Goal: Information Seeking & Learning: Learn about a topic

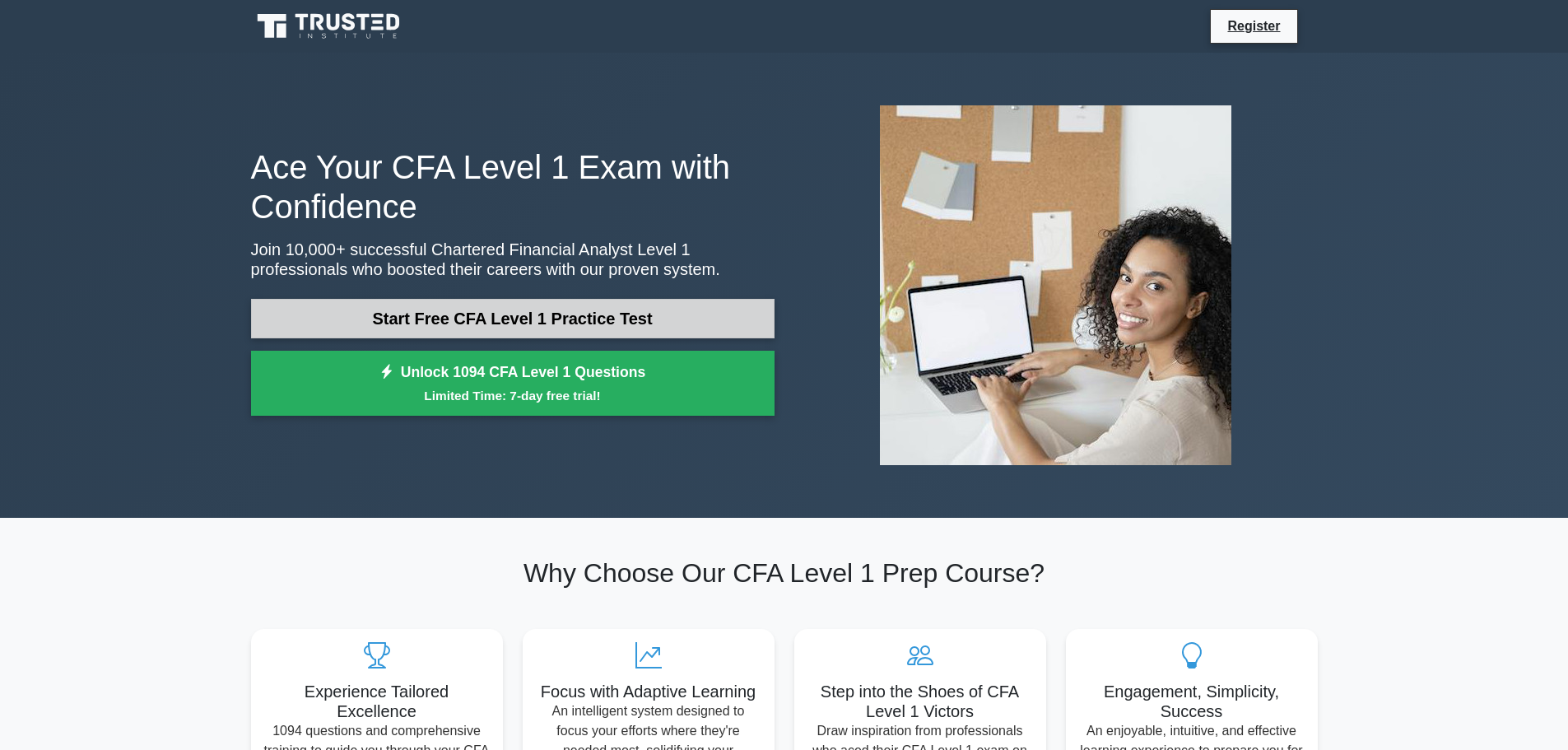
click at [476, 329] on link "Start Free CFA Level 1 Practice Test" at bounding box center [513, 319] width 523 height 39
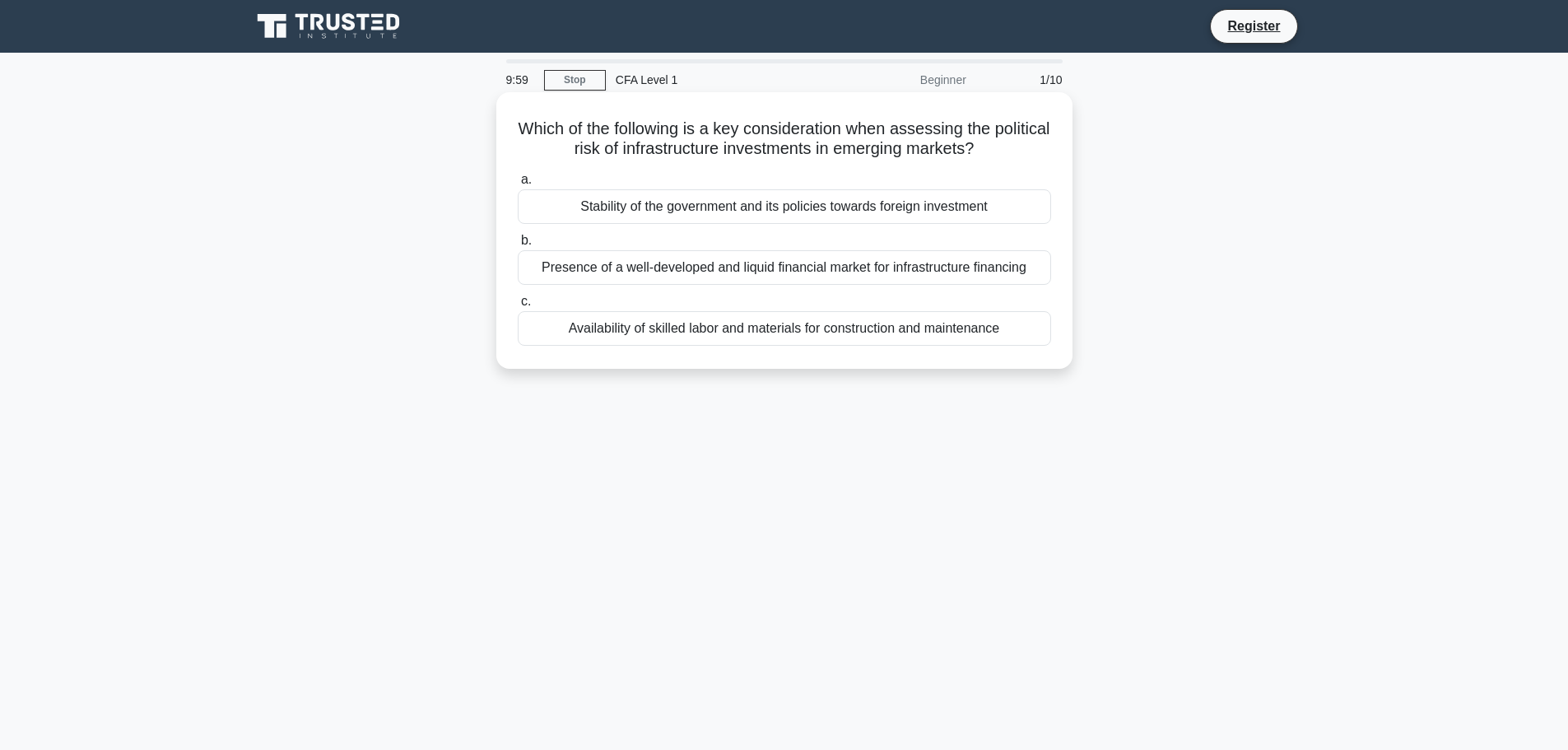
click at [685, 138] on h5 "Which of the following is a key consideration when assessing the political risk…" at bounding box center [784, 139] width 537 height 41
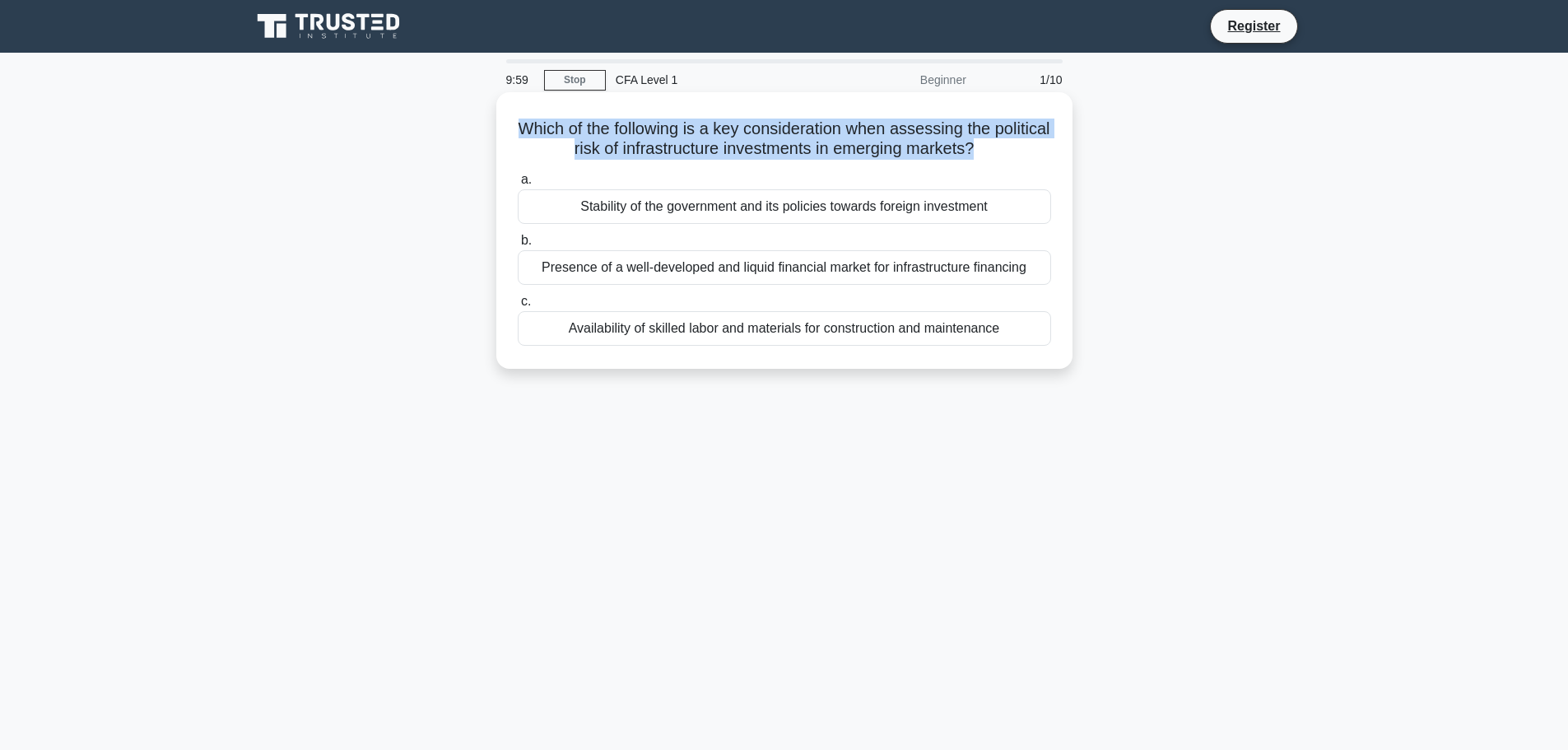
click at [685, 138] on h5 "Which of the following is a key consideration when assessing the political risk…" at bounding box center [784, 139] width 537 height 41
click at [741, 143] on h5 "Which of the following is a key consideration when assessing the political risk…" at bounding box center [784, 139] width 537 height 41
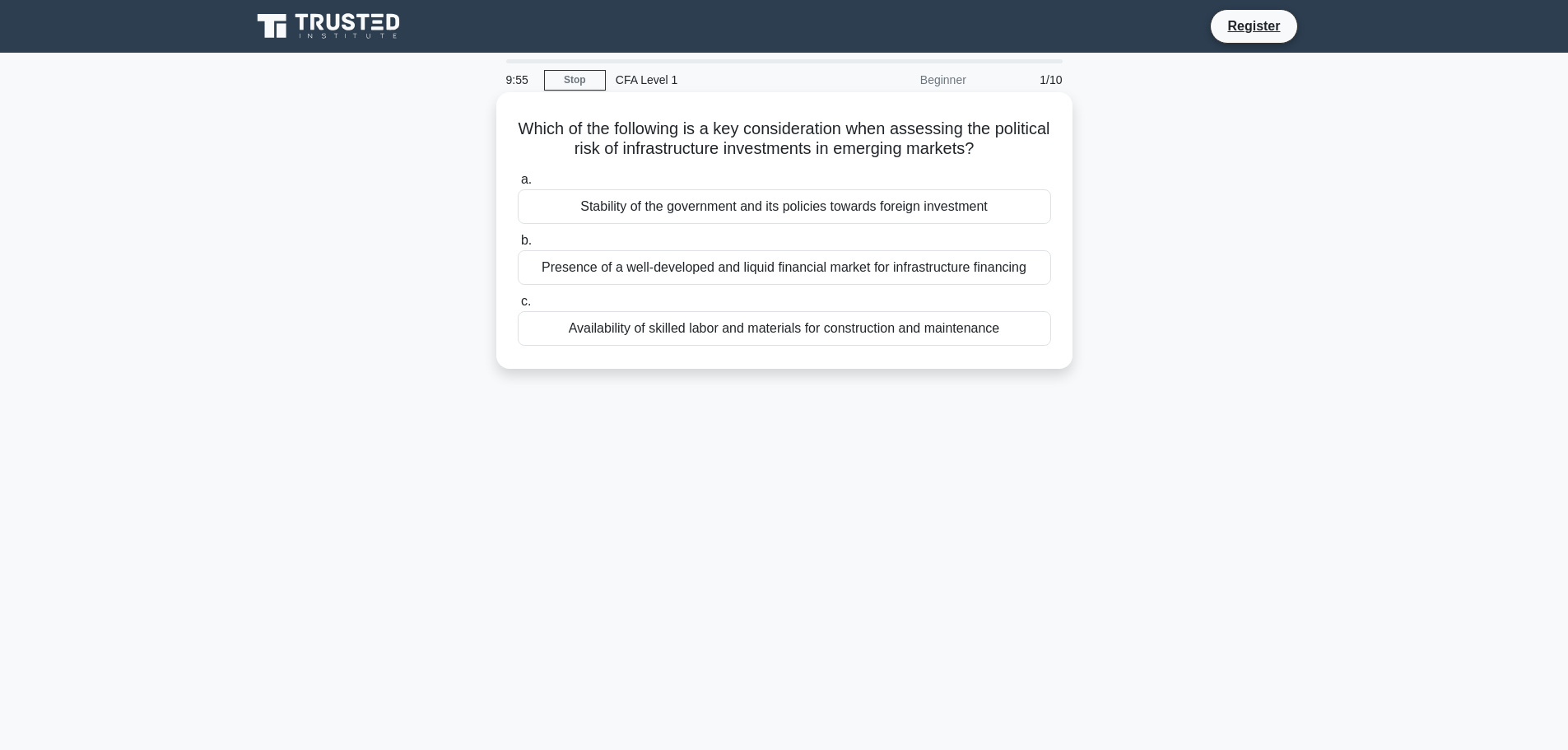
drag, startPoint x: 584, startPoint y: 138, endPoint x: 1014, endPoint y: 152, distance: 430.2
click at [1014, 152] on h5 "Which of the following is a key consideration when assessing the political risk…" at bounding box center [784, 139] width 537 height 41
click at [993, 152] on icon ".spinner_0XTQ{transform-origin:center;animation:spinner_y6GP .75s linear infini…" at bounding box center [984, 150] width 20 height 20
click at [825, 274] on div "Presence of a well-developed and liquid financial market for infrastructure fin…" at bounding box center [784, 268] width 533 height 35
click at [518, 246] on input "b. Presence of a well-developed and liquid financial market for infrastructure …" at bounding box center [518, 241] width 0 height 11
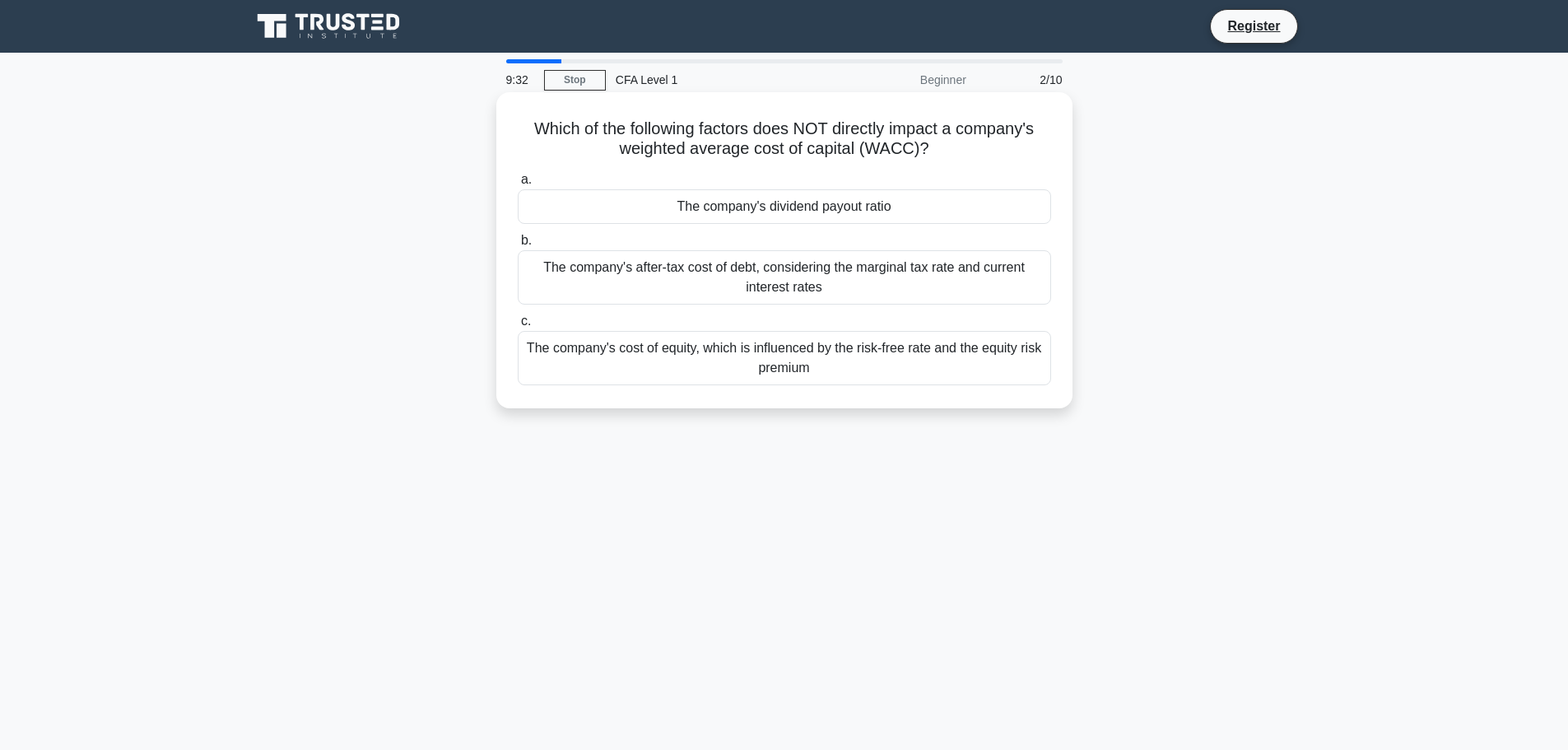
click at [825, 208] on div "The company's dividend payout ratio" at bounding box center [784, 207] width 533 height 35
click at [518, 185] on input "a. The company's dividend payout ratio" at bounding box center [518, 180] width 0 height 11
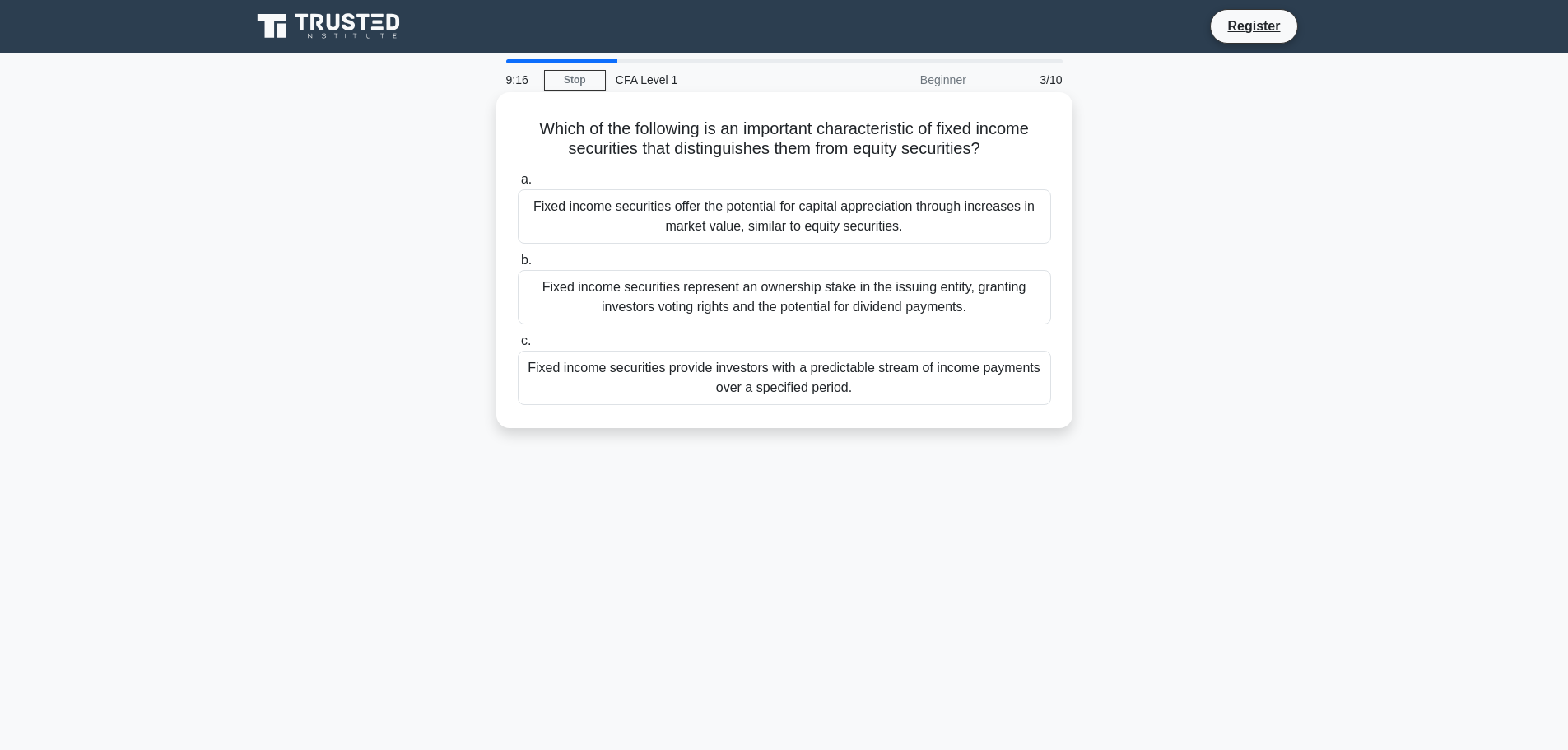
click at [799, 386] on div "Fixed income securities provide investors with a predictable stream of income p…" at bounding box center [784, 377] width 533 height 54
click at [518, 347] on input "c. Fixed income securities provide investors with a predictable stream of incom…" at bounding box center [518, 341] width 0 height 11
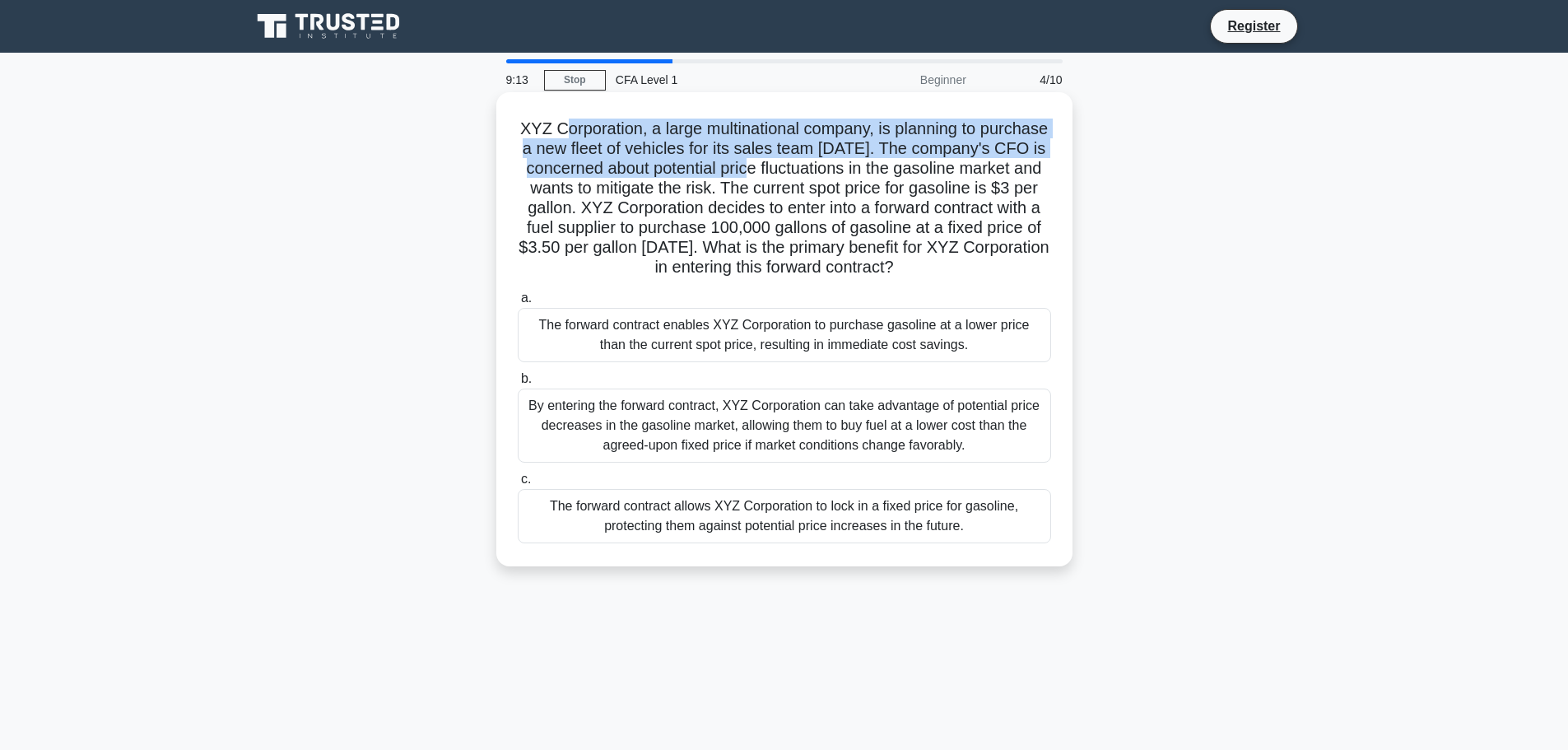
drag, startPoint x: 594, startPoint y: 134, endPoint x: 860, endPoint y: 174, distance: 269.0
click at [860, 174] on h5 "XYZ Corporation, a large multinational company, is planning to purchase a new f…" at bounding box center [784, 198] width 537 height 160
click at [860, 175] on h5 "XYZ Corporation, a large multinational company, is planning to purchase a new f…" at bounding box center [784, 198] width 537 height 160
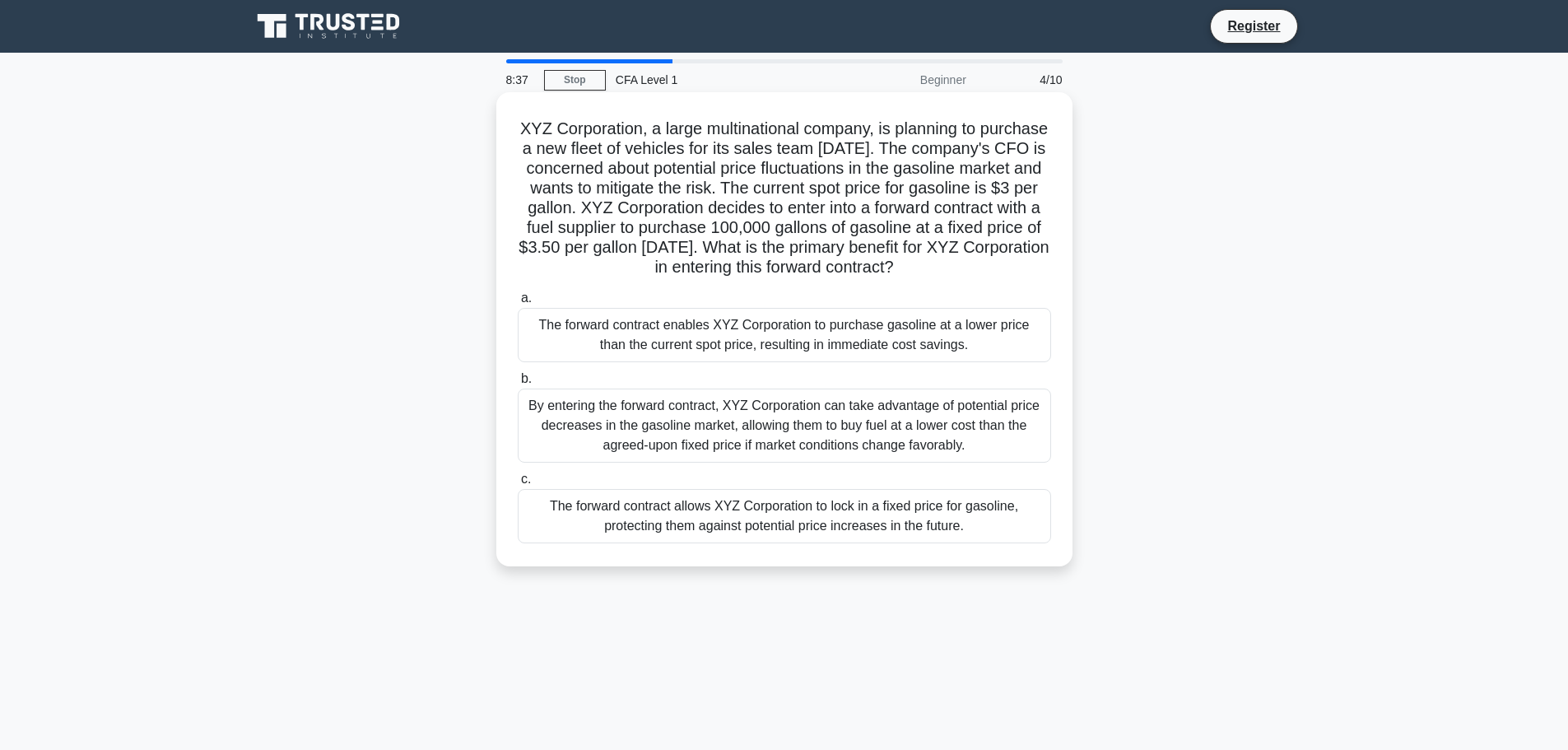
click at [857, 543] on div "The forward contract allows XYZ Corporation to lock in a fixed price for gasoli…" at bounding box center [784, 516] width 533 height 54
click at [518, 485] on input "c. The forward contract allows XYZ Corporation to lock in a fixed price for gas…" at bounding box center [518, 480] width 0 height 11
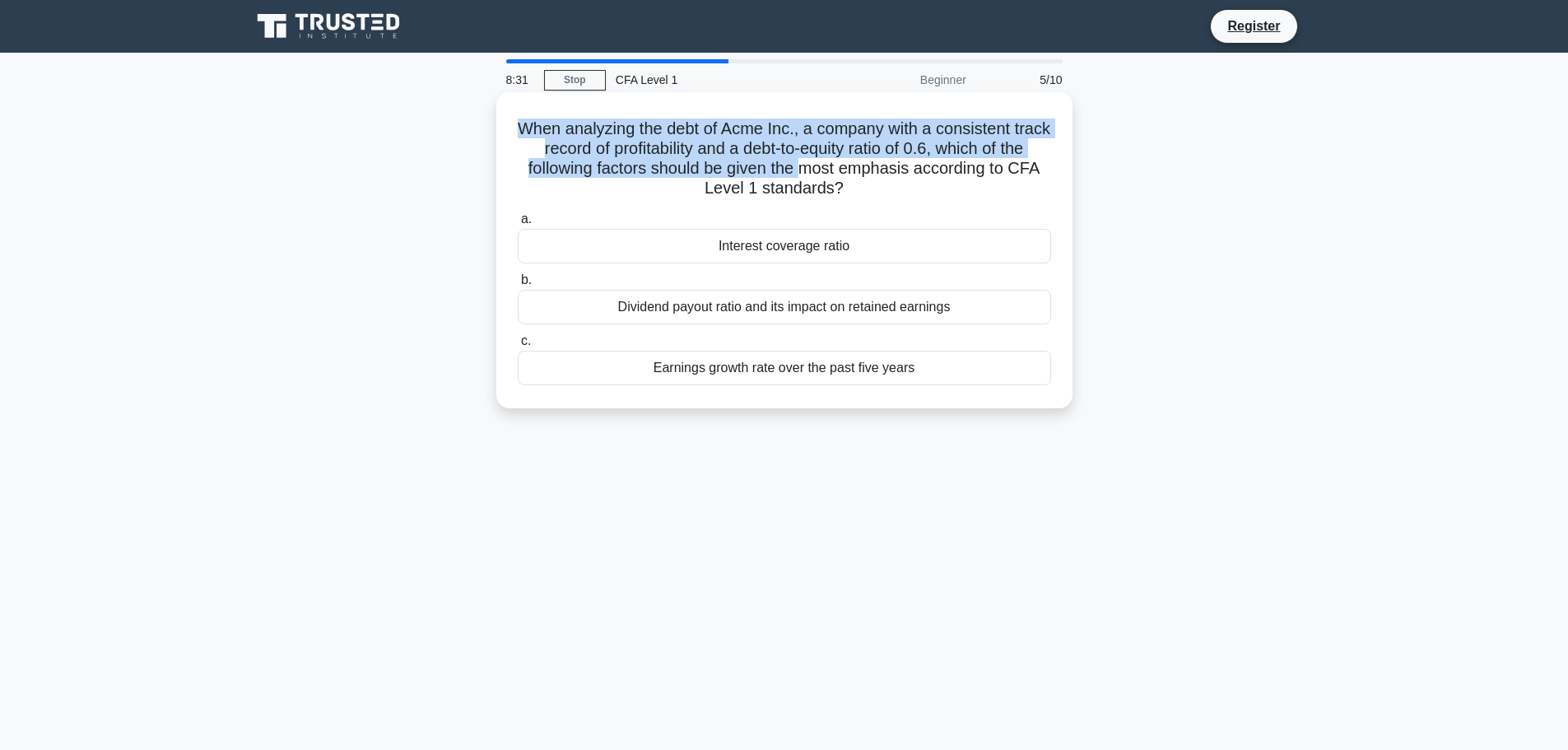
drag, startPoint x: 602, startPoint y: 131, endPoint x: 842, endPoint y: 172, distance: 243.5
click at [842, 172] on h5 "When analyzing the debt of Acme Inc., a company with a consistent track record …" at bounding box center [784, 159] width 537 height 81
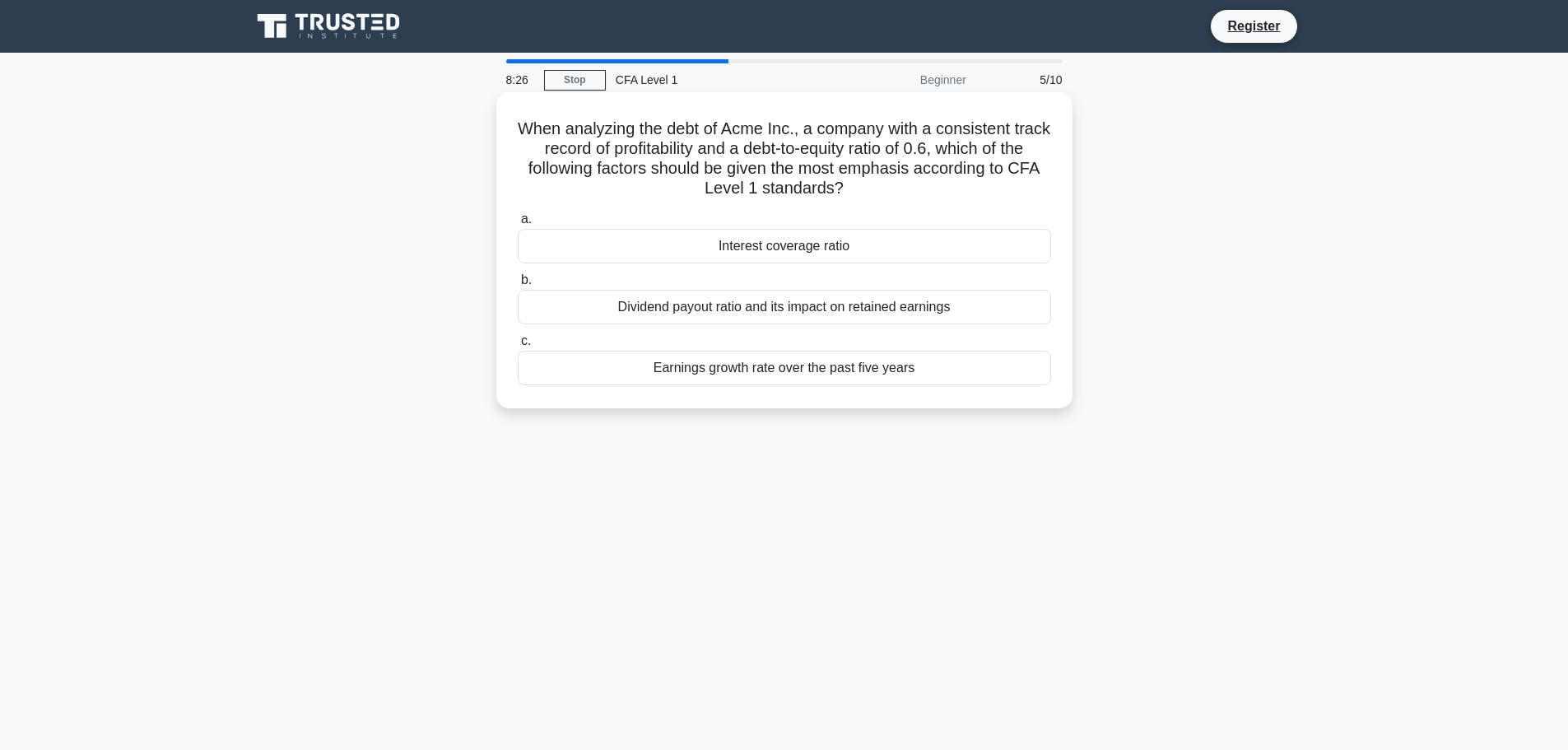
drag, startPoint x: 688, startPoint y: 172, endPoint x: 859, endPoint y: 182, distance: 171.3
click at [859, 182] on h5 "When analyzing the debt of Acme Inc., a company with a consistent track record …" at bounding box center [784, 159] width 537 height 81
click at [859, 182] on icon ".spinner_0XTQ{transform-origin:center;animation:spinner_y6GP .75s linear infini…" at bounding box center [854, 190] width 20 height 20
drag, startPoint x: 857, startPoint y: 185, endPoint x: 726, endPoint y: 163, distance: 132.8
click at [726, 163] on h5 "When analyzing the debt of Acme Inc., a company with a consistent track record …" at bounding box center [784, 159] width 537 height 81
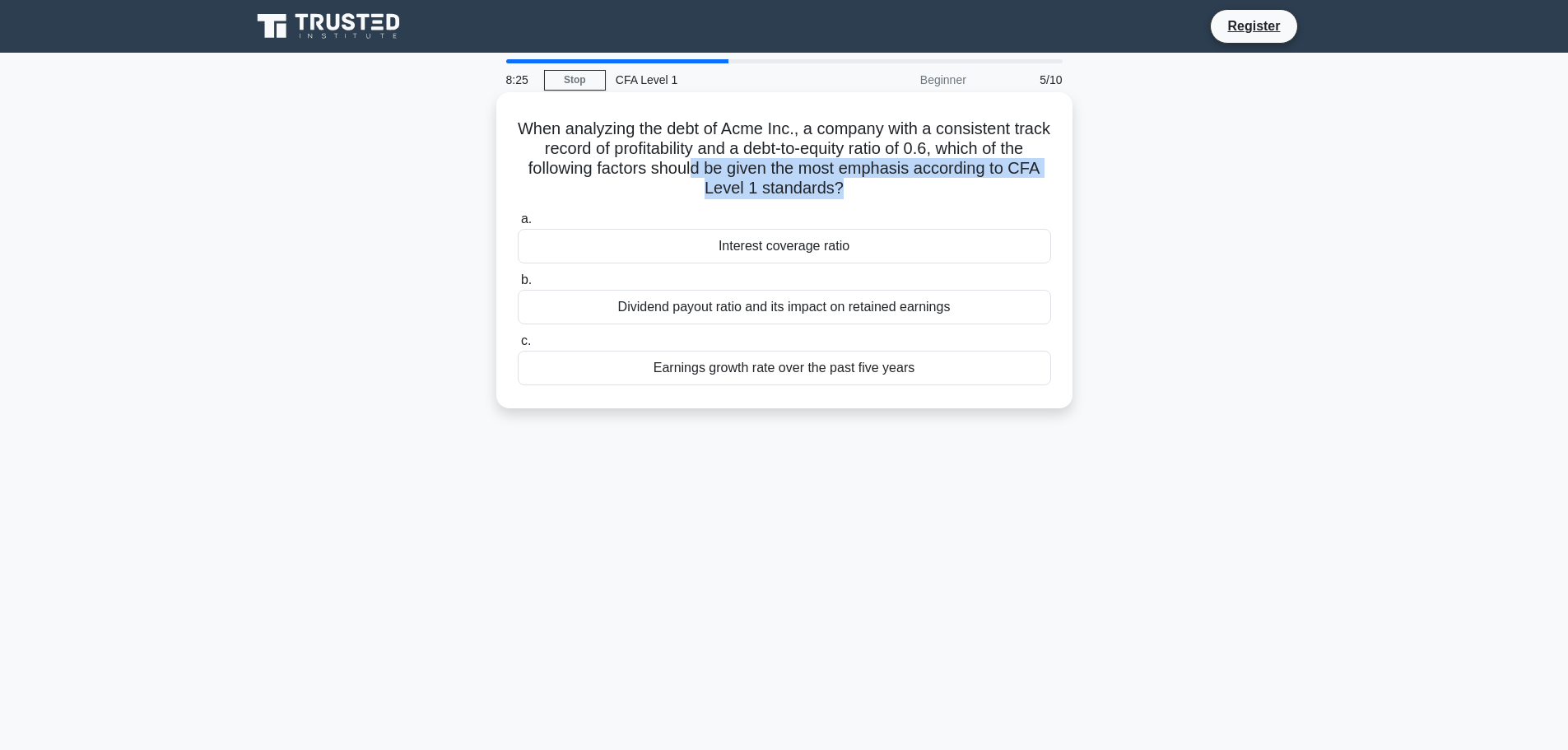
click at [726, 163] on h5 "When analyzing the debt of Acme Inc., a company with a consistent track record …" at bounding box center [784, 159] width 537 height 81
click at [828, 254] on div "Interest coverage ratio" at bounding box center [784, 246] width 533 height 35
click at [518, 225] on input "a. Interest coverage ratio" at bounding box center [518, 219] width 0 height 11
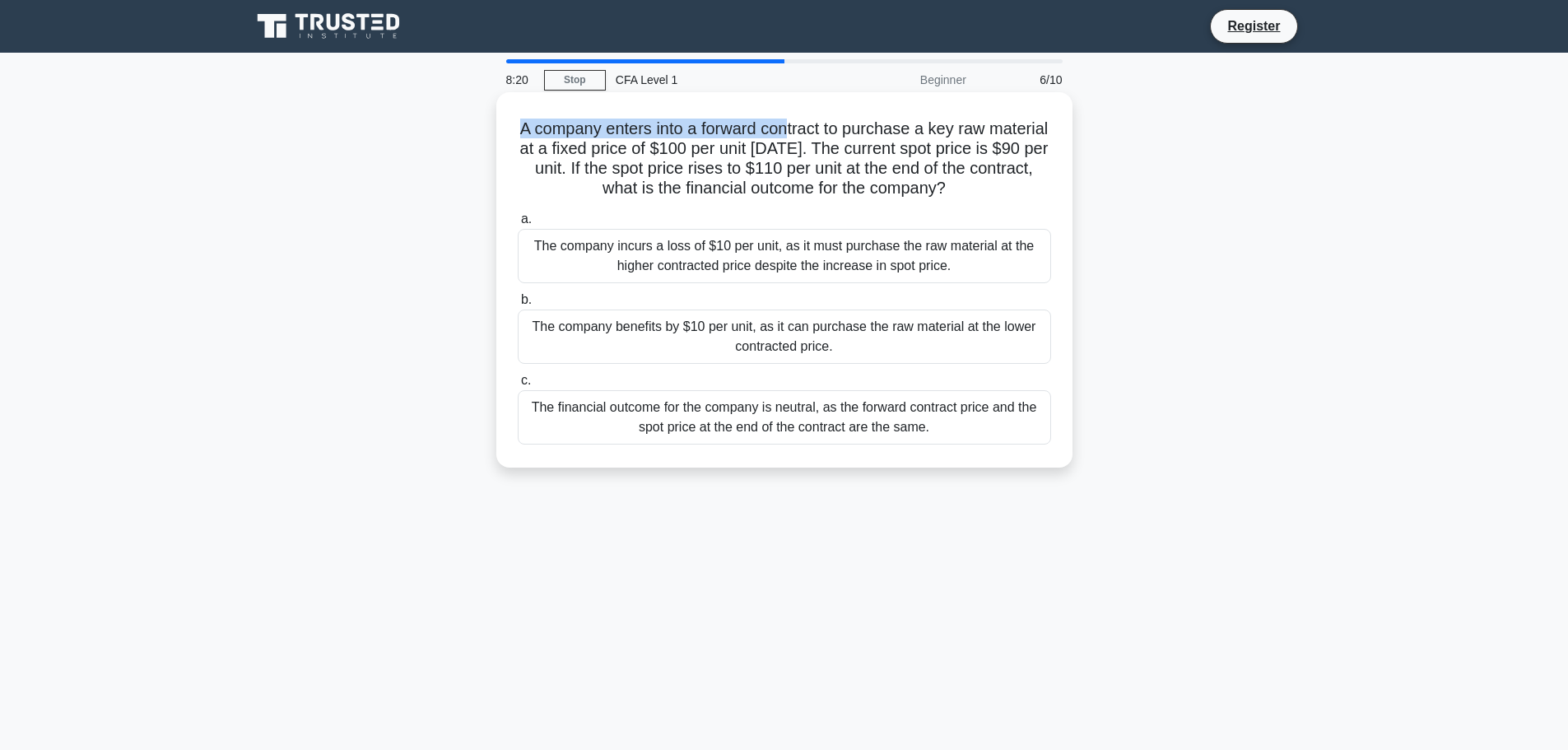
drag, startPoint x: 543, startPoint y: 123, endPoint x: 820, endPoint y: 120, distance: 277.0
click at [820, 120] on h5 "A company enters into a forward contract to purchase a key raw material at a fi…" at bounding box center [784, 159] width 537 height 81
click at [845, 133] on h5 "A company enters into a forward contract to purchase a key raw material at a fi…" at bounding box center [784, 159] width 537 height 81
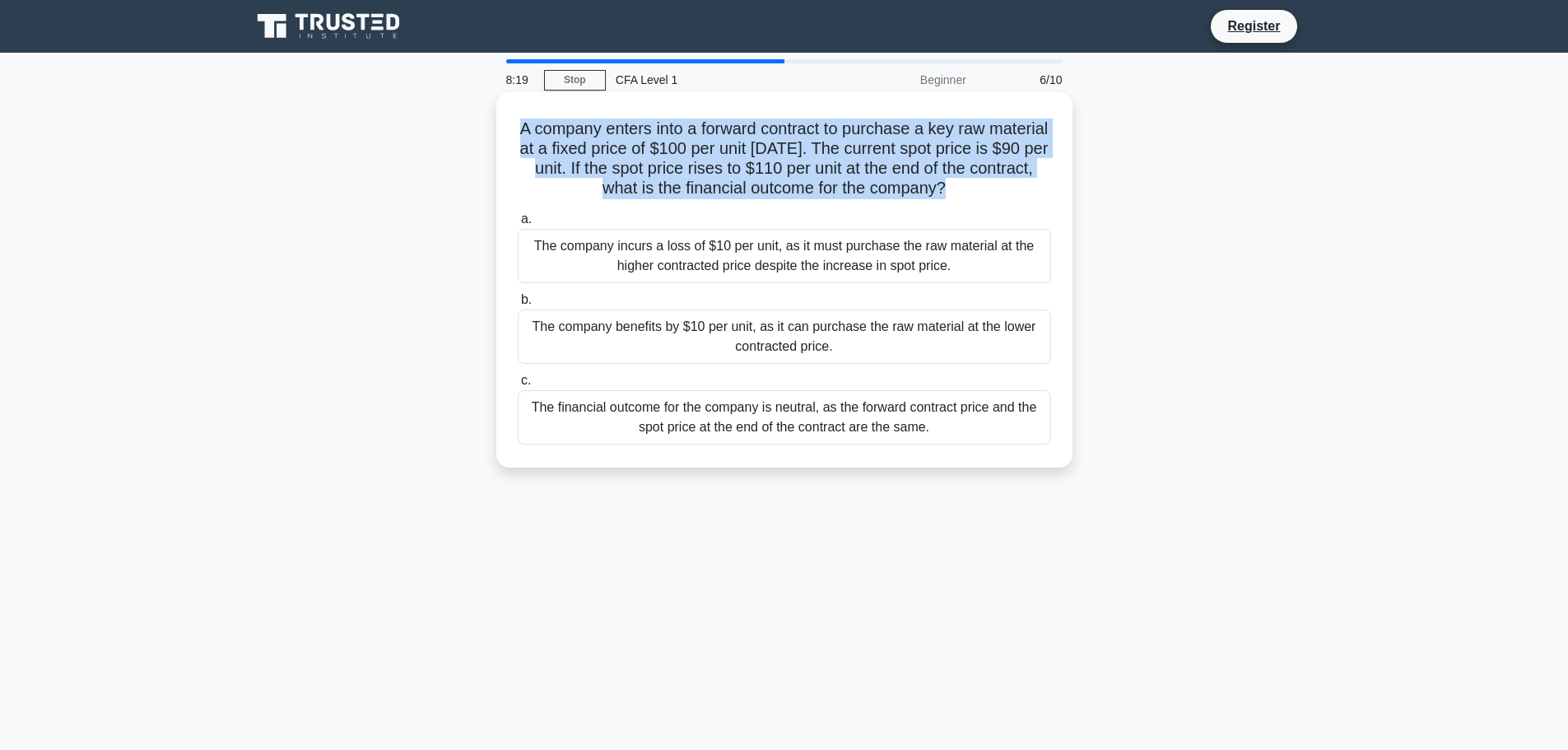
click at [845, 133] on h5 "A company enters into a forward contract to purchase a key raw material at a fi…" at bounding box center [784, 159] width 537 height 81
click at [873, 141] on h5 "A company enters into a forward contract to purchase a key raw material at a fi…" at bounding box center [784, 159] width 537 height 81
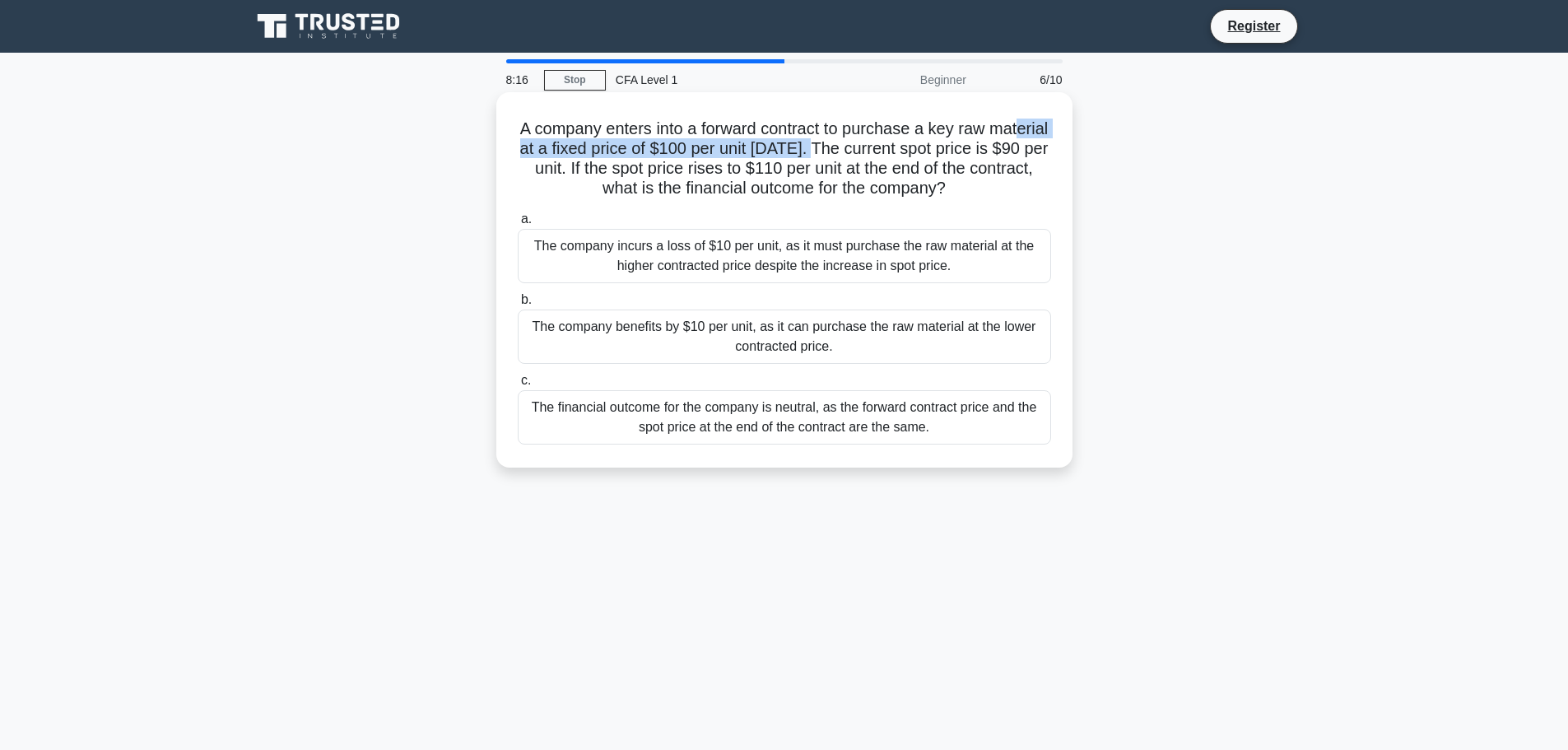
drag, startPoint x: 554, startPoint y: 151, endPoint x: 891, endPoint y: 150, distance: 337.0
click at [891, 150] on h5 "A company enters into a forward contract to purchase a key raw material at a fi…" at bounding box center [784, 159] width 537 height 81
drag, startPoint x: 674, startPoint y: 163, endPoint x: 905, endPoint y: 166, distance: 231.0
click at [905, 166] on h5 "A company enters into a forward contract to purchase a key raw material at a fi…" at bounding box center [784, 159] width 537 height 81
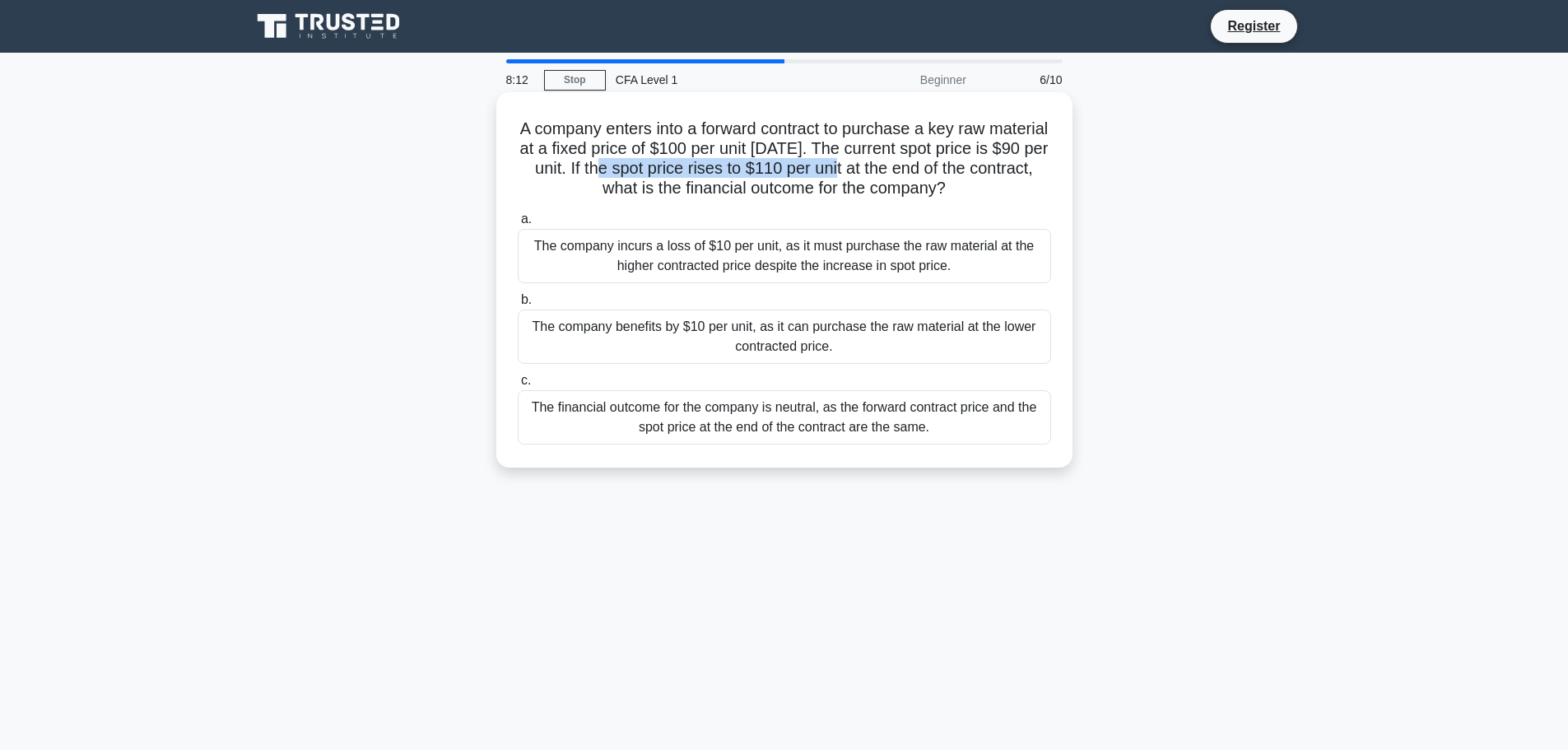
click at [905, 166] on h5 "A company enters into a forward contract to purchase a key raw material at a fi…" at bounding box center [784, 159] width 537 height 81
drag, startPoint x: 687, startPoint y: 169, endPoint x: 872, endPoint y: 171, distance: 185.0
click at [872, 171] on h5 "A company enters into a forward contract to purchase a key raw material at a fi…" at bounding box center [784, 159] width 537 height 81
click at [770, 181] on h5 "A company enters into a forward contract to purchase a key raw material at a fi…" at bounding box center [784, 159] width 537 height 81
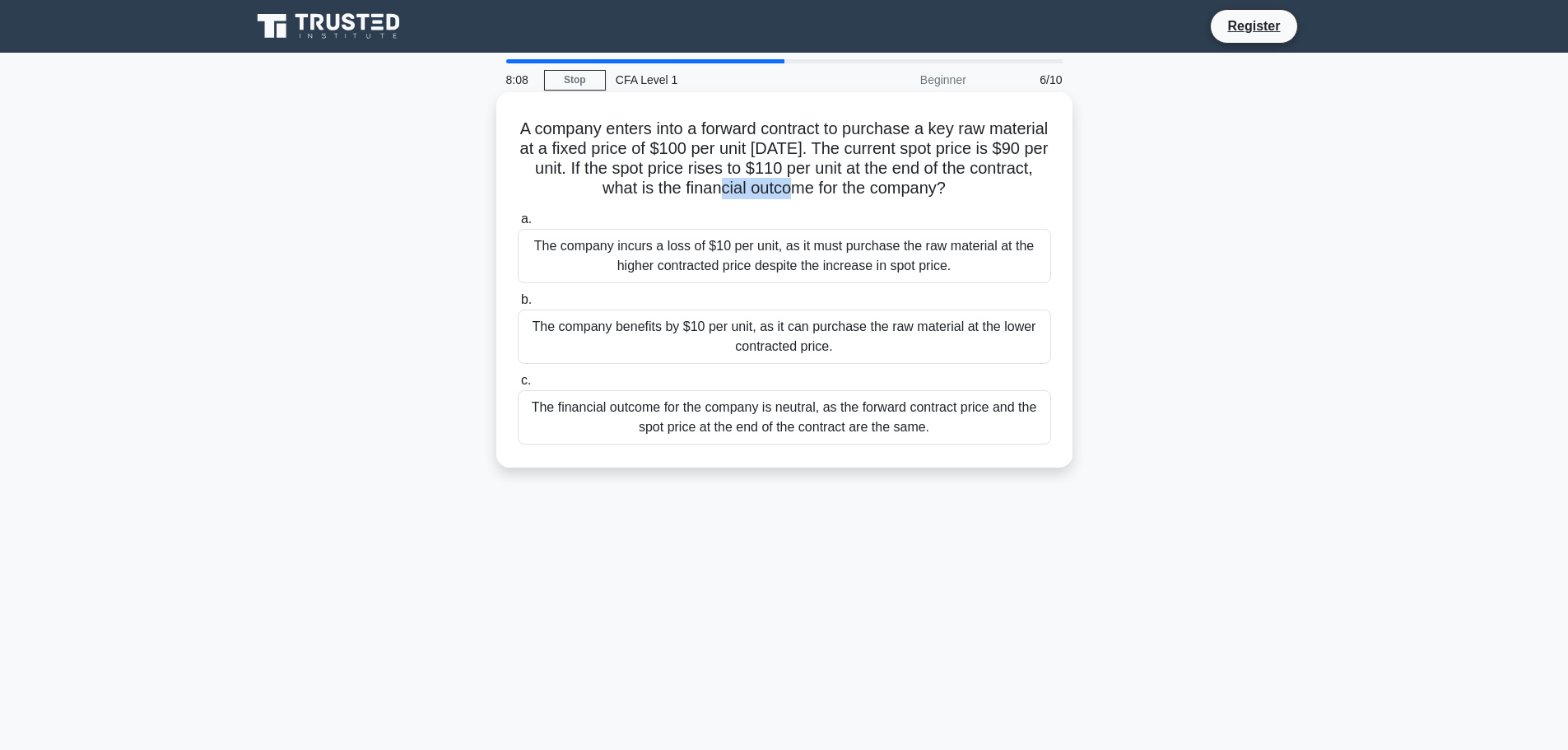
click at [770, 181] on h5 "A company enters into a forward contract to purchase a key raw material at a fi…" at bounding box center [784, 159] width 537 height 81
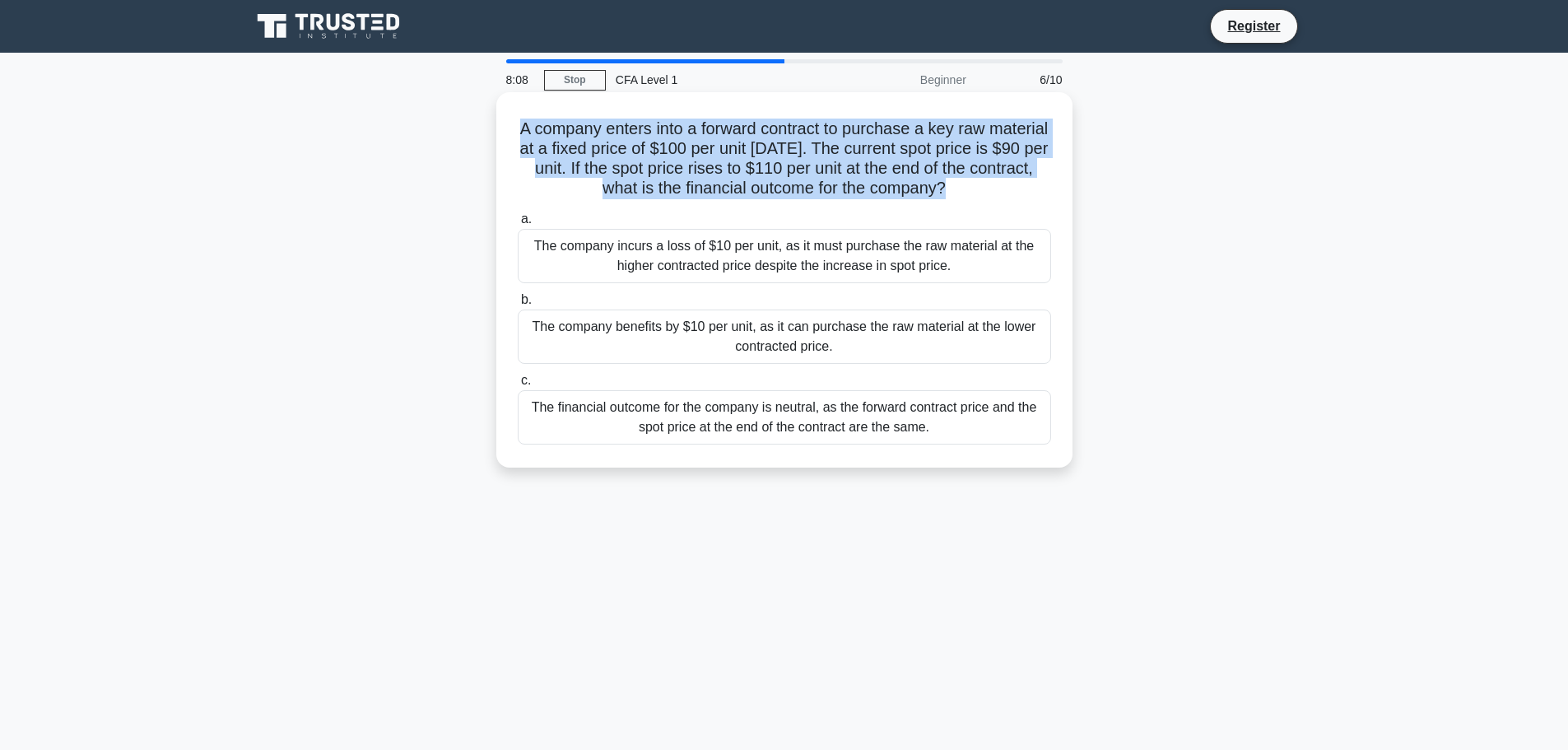
click at [770, 181] on h5 "A company enters into a forward contract to purchase a key raw material at a fi…" at bounding box center [784, 159] width 537 height 81
click at [809, 180] on h5 "A company enters into a forward contract to purchase a key raw material at a fi…" at bounding box center [784, 159] width 537 height 81
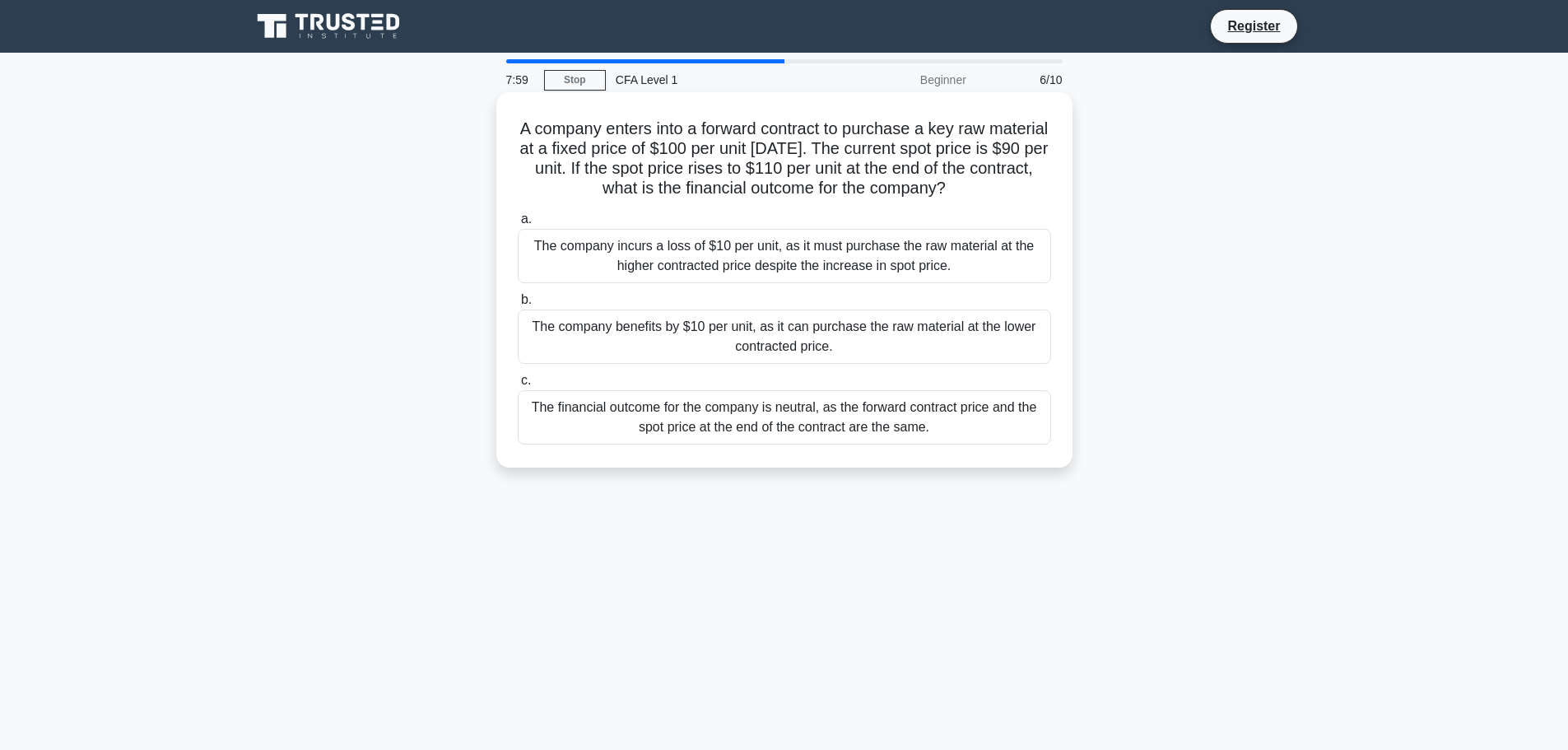
click at [805, 343] on div "The company benefits by $10 per unit, as it can purchase the raw material at th…" at bounding box center [784, 336] width 533 height 54
click at [518, 306] on input "b. The company benefits by $10 per unit, as it can purchase the raw material at…" at bounding box center [518, 300] width 0 height 11
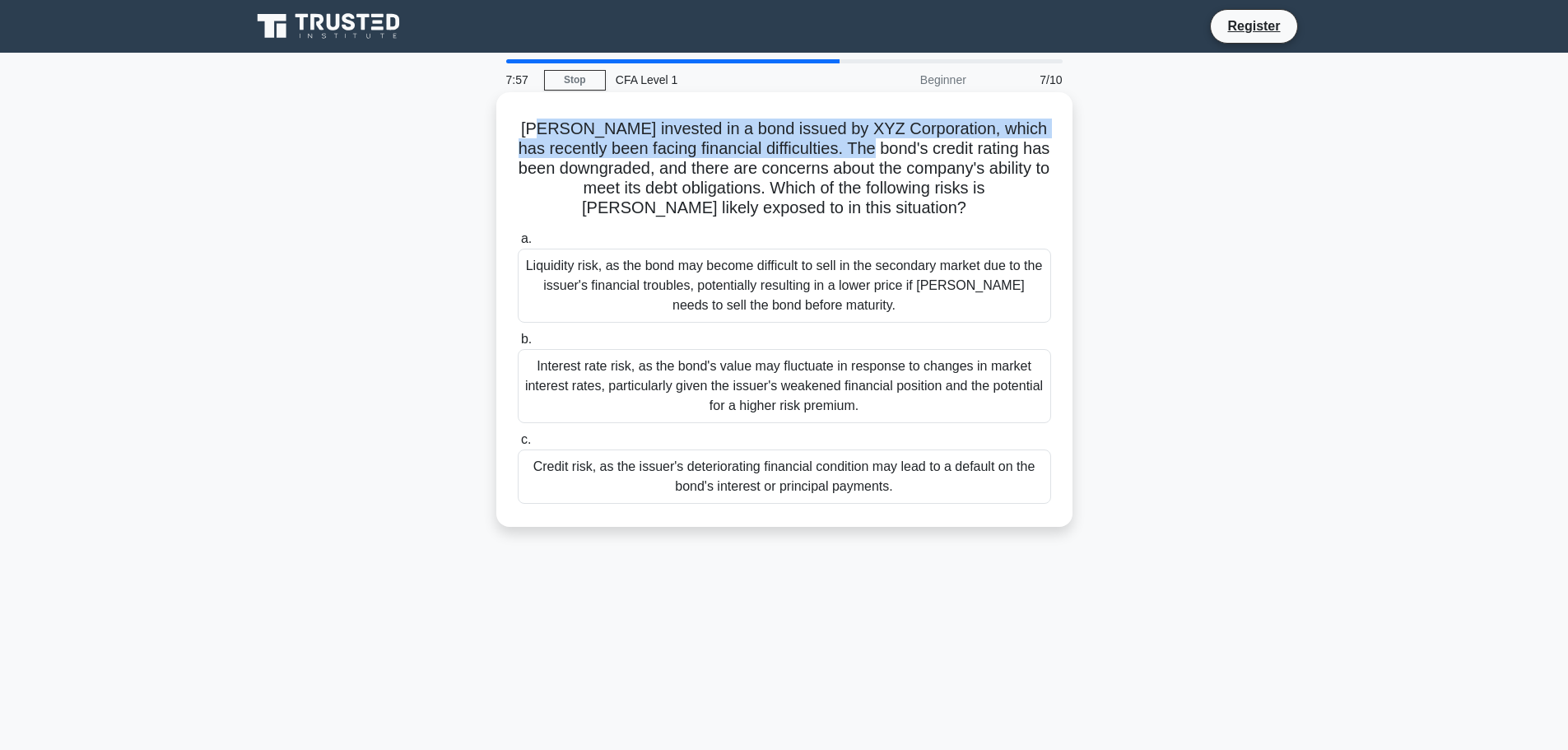
drag, startPoint x: 532, startPoint y: 129, endPoint x: 876, endPoint y: 141, distance: 344.2
click at [876, 141] on h5 "John invested in a bond issued by XYZ Corporation, which has recently been faci…" at bounding box center [784, 168] width 537 height 100
click at [876, 142] on h5 "John invested in a bond issued by XYZ Corporation, which has recently been faci…" at bounding box center [784, 168] width 537 height 100
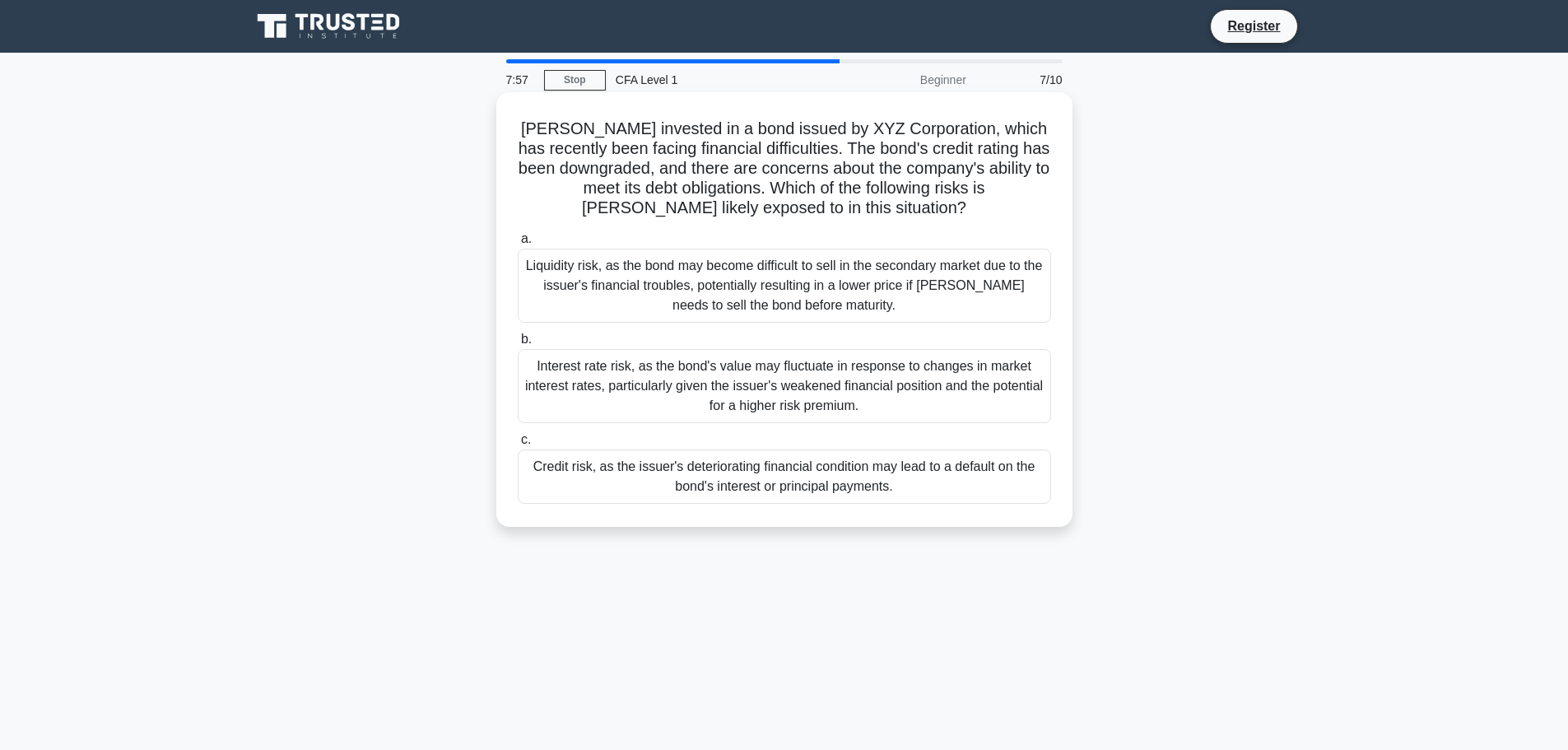
click at [902, 188] on h5 "John invested in a bond issued by XYZ Corporation, which has recently been faci…" at bounding box center [784, 168] width 537 height 100
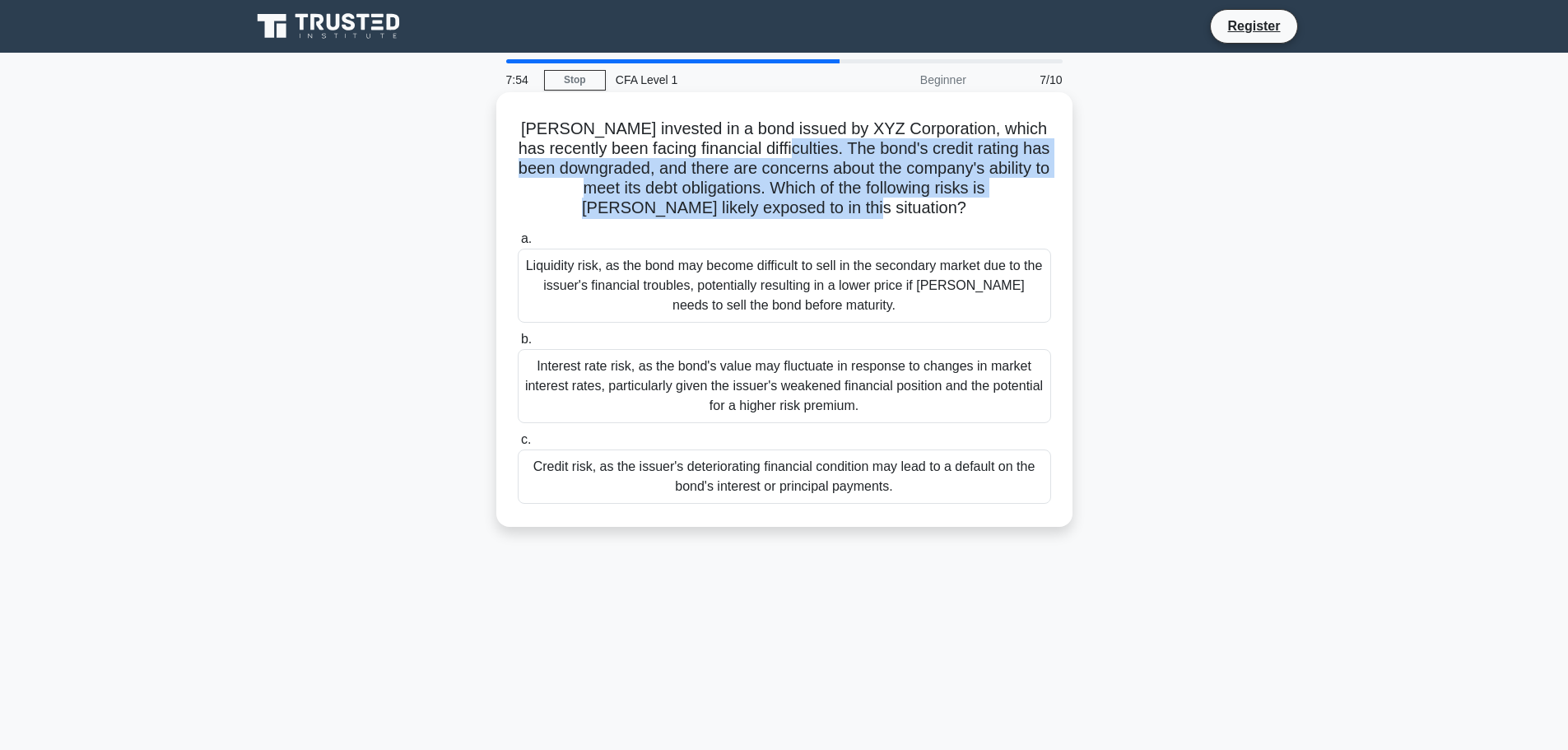
drag, startPoint x: 919, startPoint y: 205, endPoint x: 786, endPoint y: 147, distance: 145.1
click at [786, 147] on h5 "John invested in a bond issued by XYZ Corporation, which has recently been faci…" at bounding box center [784, 168] width 537 height 100
drag, startPoint x: 639, startPoint y: 170, endPoint x: 912, endPoint y: 209, distance: 275.8
click at [912, 209] on h5 "John invested in a bond issued by XYZ Corporation, which has recently been faci…" at bounding box center [784, 168] width 537 height 100
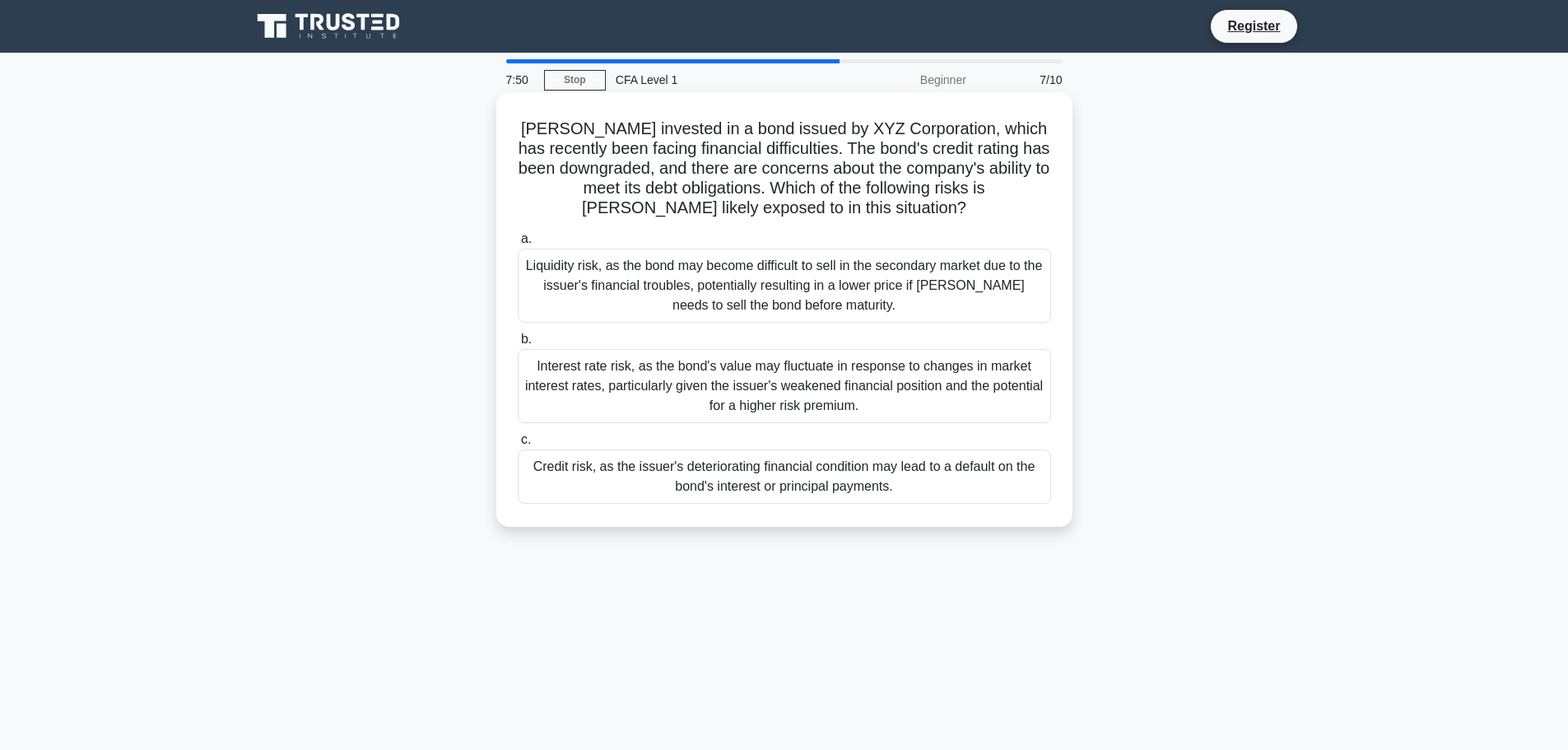
click at [967, 209] on icon ".spinner_0XTQ{transform-origin:center;animation:spinner_y6GP .75s linear infini…" at bounding box center [977, 209] width 20 height 20
click at [862, 482] on div "Credit risk, as the issuer's deteriorating financial condition may lead to a de…" at bounding box center [784, 476] width 533 height 54
click at [518, 445] on input "c. Credit risk, as the issuer's deteriorating financial condition may lead to a…" at bounding box center [518, 441] width 0 height 11
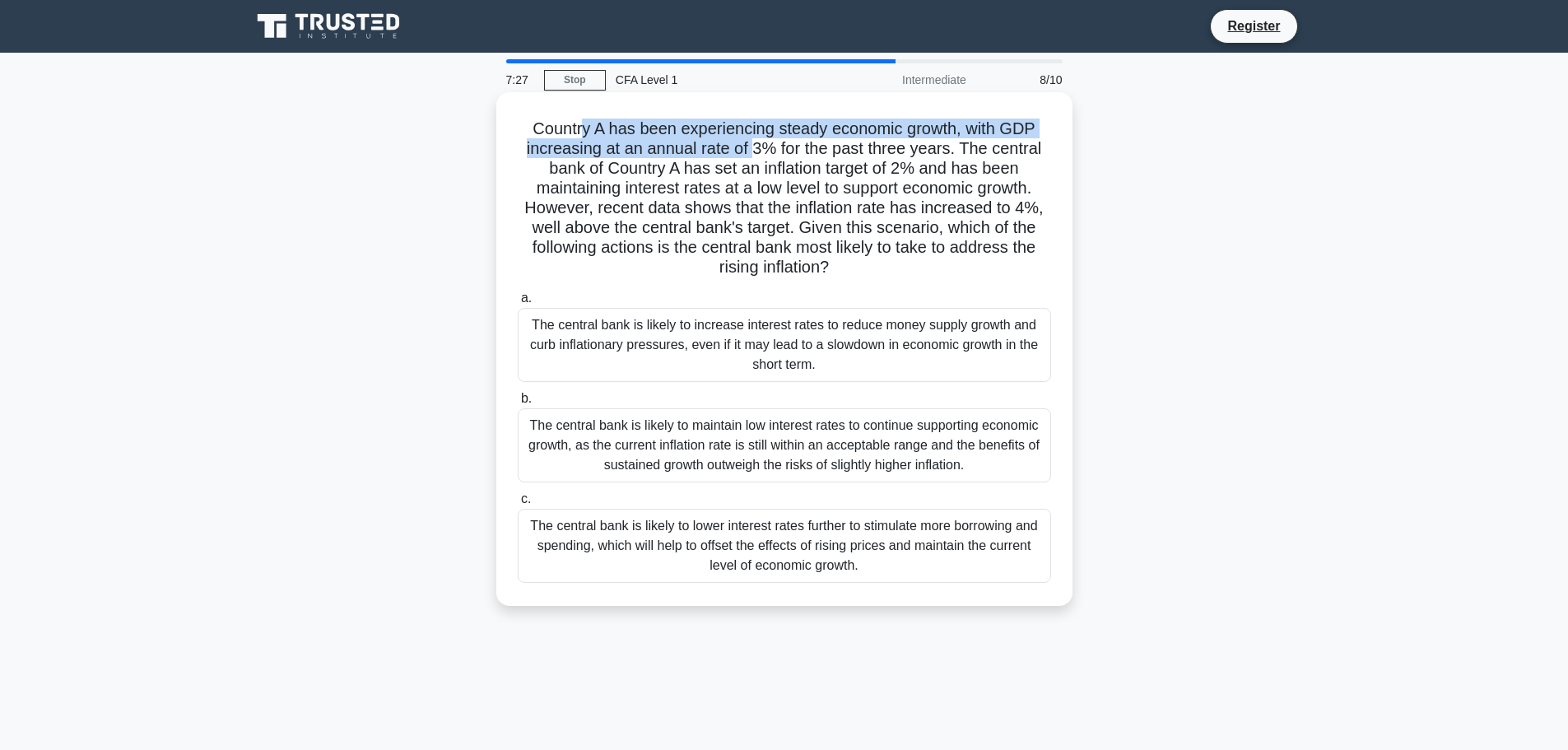
drag, startPoint x: 584, startPoint y: 131, endPoint x: 757, endPoint y: 153, distance: 174.4
click at [757, 153] on h5 "Country A has been experiencing steady economic growth, with GDP increasing at …" at bounding box center [784, 198] width 537 height 160
drag, startPoint x: 746, startPoint y: 124, endPoint x: 850, endPoint y: 122, distance: 104.0
click at [850, 122] on h5 "Country A has been experiencing steady economic growth, with GDP increasing at …" at bounding box center [784, 198] width 537 height 160
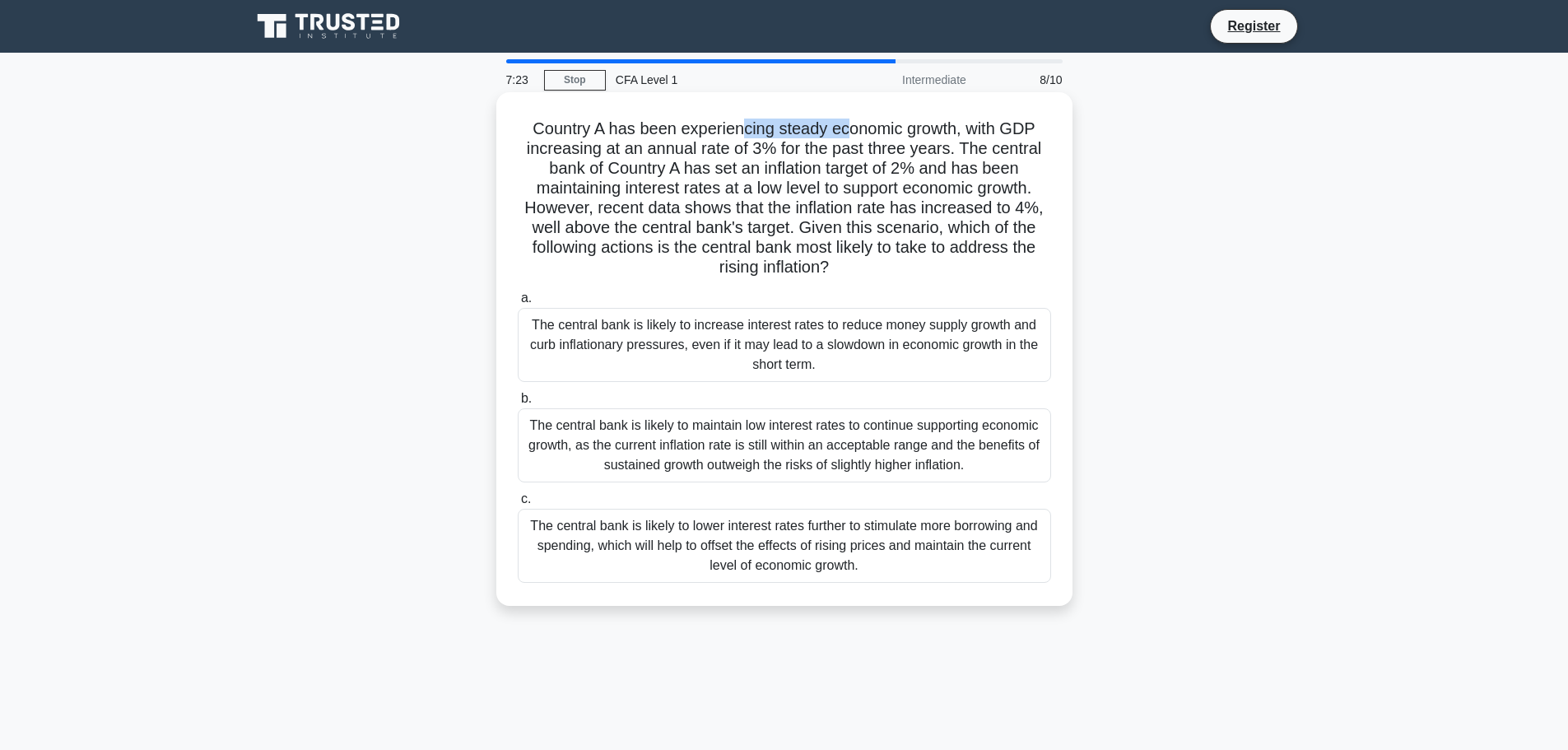
click at [850, 122] on h5 "Country A has been experiencing steady economic growth, with GDP increasing at …" at bounding box center [784, 198] width 537 height 160
drag, startPoint x: 555, startPoint y: 163, endPoint x: 798, endPoint y: 170, distance: 243.1
click at [798, 170] on h5 "Country A has been experiencing steady economic growth, with GDP increasing at …" at bounding box center [784, 198] width 537 height 160
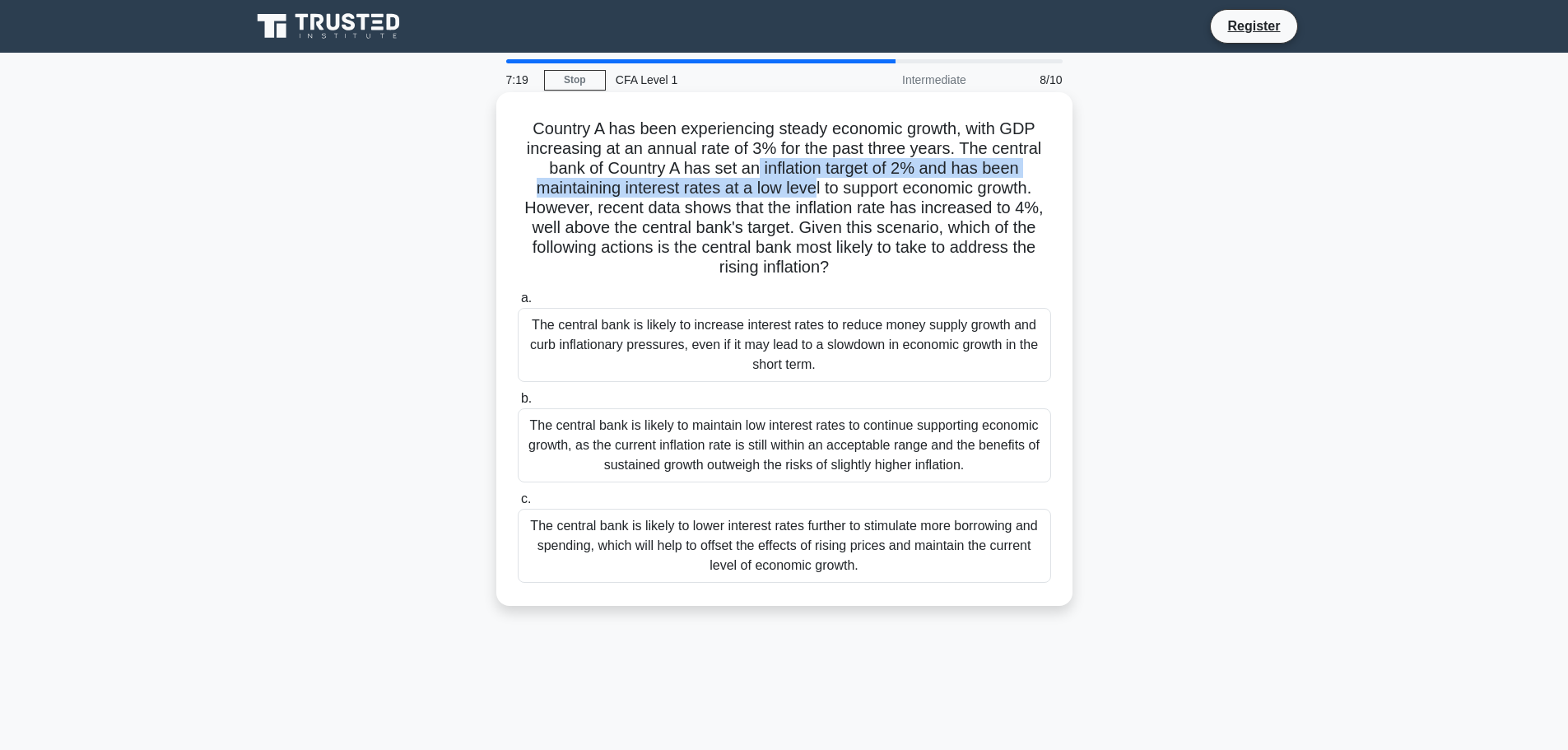
drag, startPoint x: 865, startPoint y: 166, endPoint x: 812, endPoint y: 189, distance: 57.8
click at [812, 189] on h5 "Country A has been experiencing steady economic growth, with GDP increasing at …" at bounding box center [784, 198] width 537 height 160
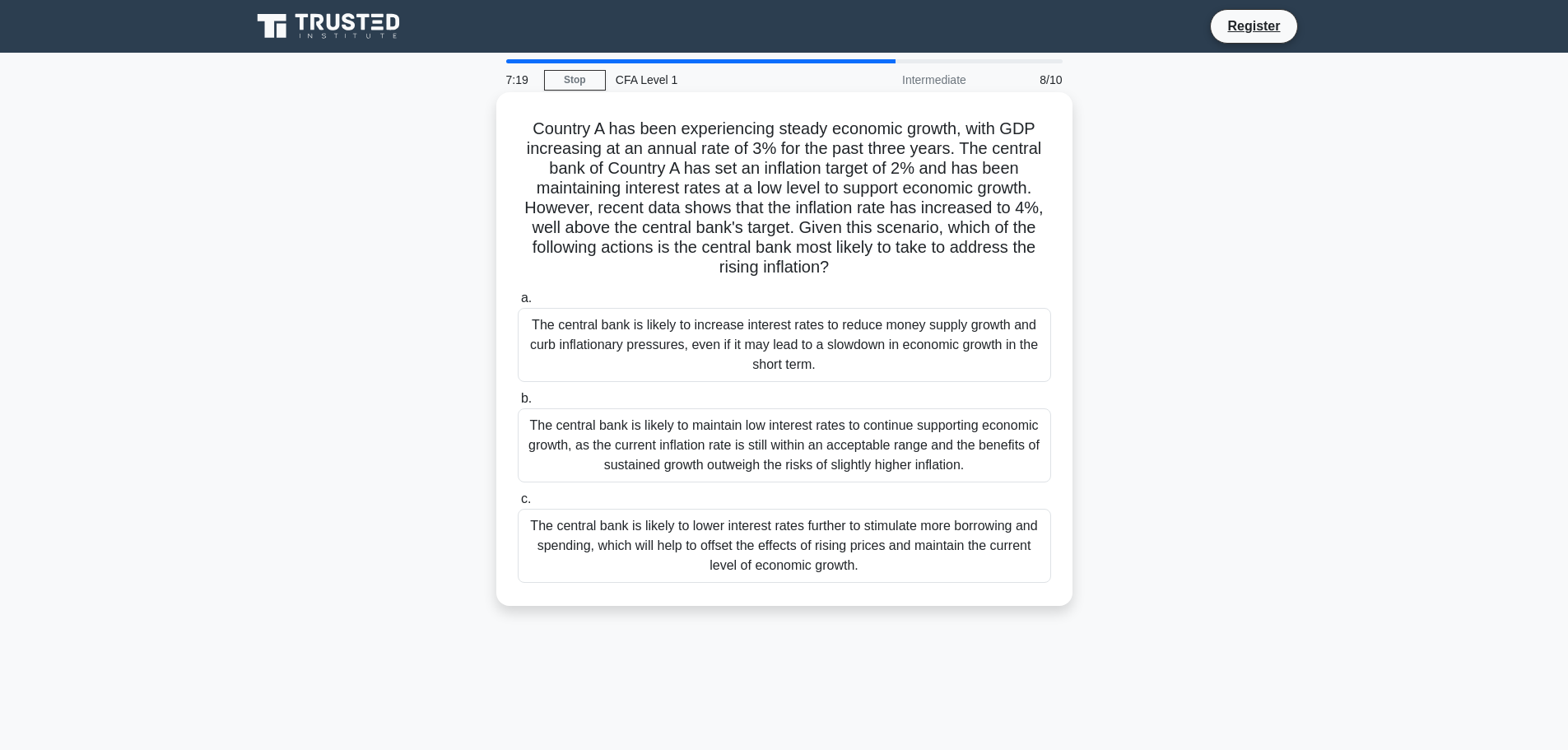
click at [827, 190] on h5 "Country A has been experiencing steady economic growth, with GDP increasing at …" at bounding box center [784, 198] width 537 height 160
drag, startPoint x: 820, startPoint y: 190, endPoint x: 608, endPoint y: 199, distance: 212.2
click at [601, 199] on h5 "Country A has been experiencing steady economic growth, with GDP increasing at …" at bounding box center [784, 198] width 537 height 160
click at [655, 199] on h5 "Country A has been experiencing steady economic growth, with GDP increasing at …" at bounding box center [784, 198] width 537 height 160
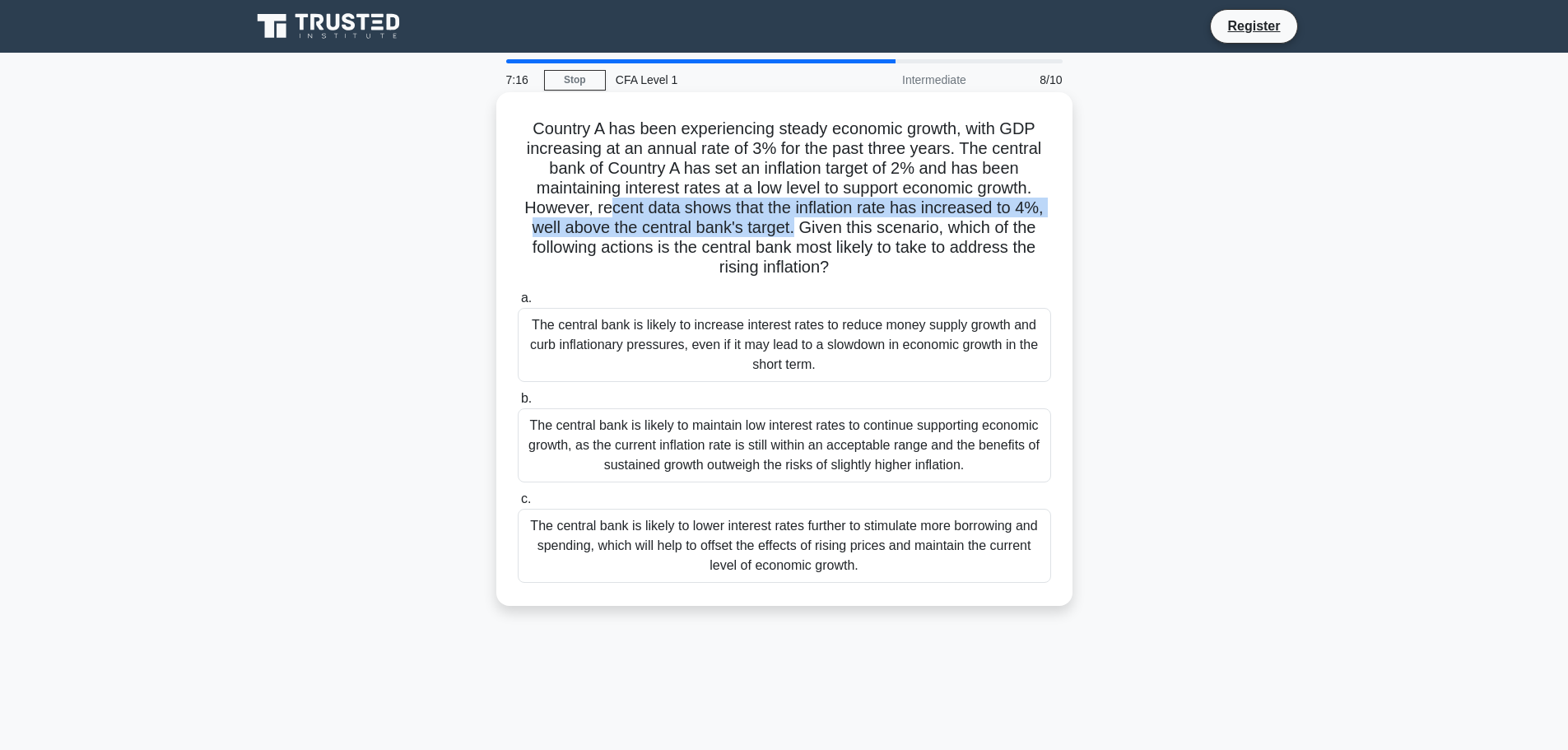
drag, startPoint x: 605, startPoint y: 200, endPoint x: 794, endPoint y: 226, distance: 190.8
click at [794, 226] on h5 "Country A has been experiencing steady economic growth, with GDP increasing at …" at bounding box center [784, 198] width 537 height 160
drag, startPoint x: 799, startPoint y: 226, endPoint x: 843, endPoint y: 273, distance: 64.4
click at [843, 273] on h5 "Country A has been experiencing steady economic growth, with GDP increasing at …" at bounding box center [784, 198] width 537 height 160
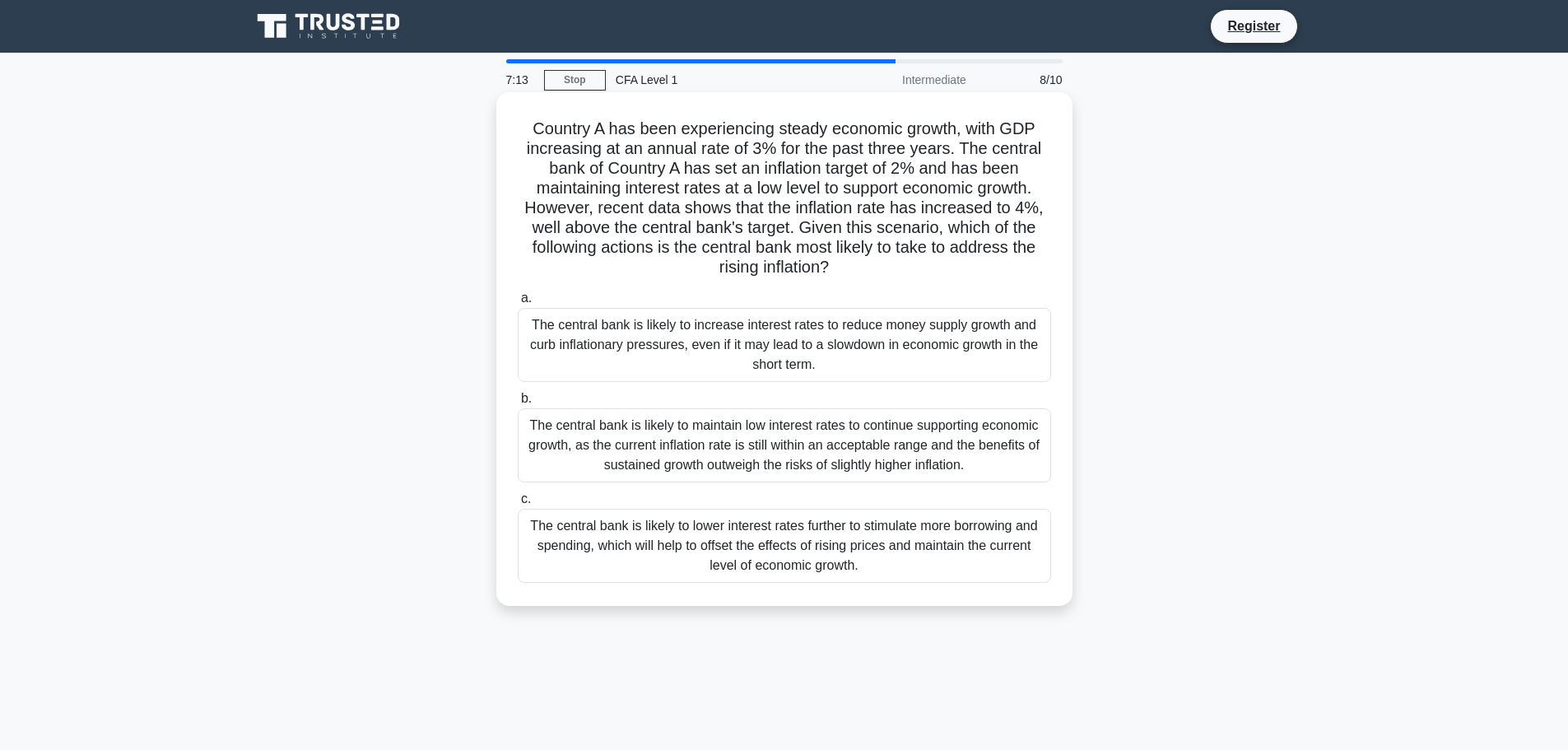
click at [843, 273] on icon ".spinner_0XTQ{transform-origin:center;animation:spinner_y6GP .75s linear infini…" at bounding box center [839, 269] width 20 height 20
click at [829, 355] on div "The central bank is likely to increase interest rates to reduce money supply gr…" at bounding box center [784, 344] width 533 height 74
click at [518, 304] on input "a. The central bank is likely to increase interest rates to reduce money supply…" at bounding box center [518, 298] width 0 height 11
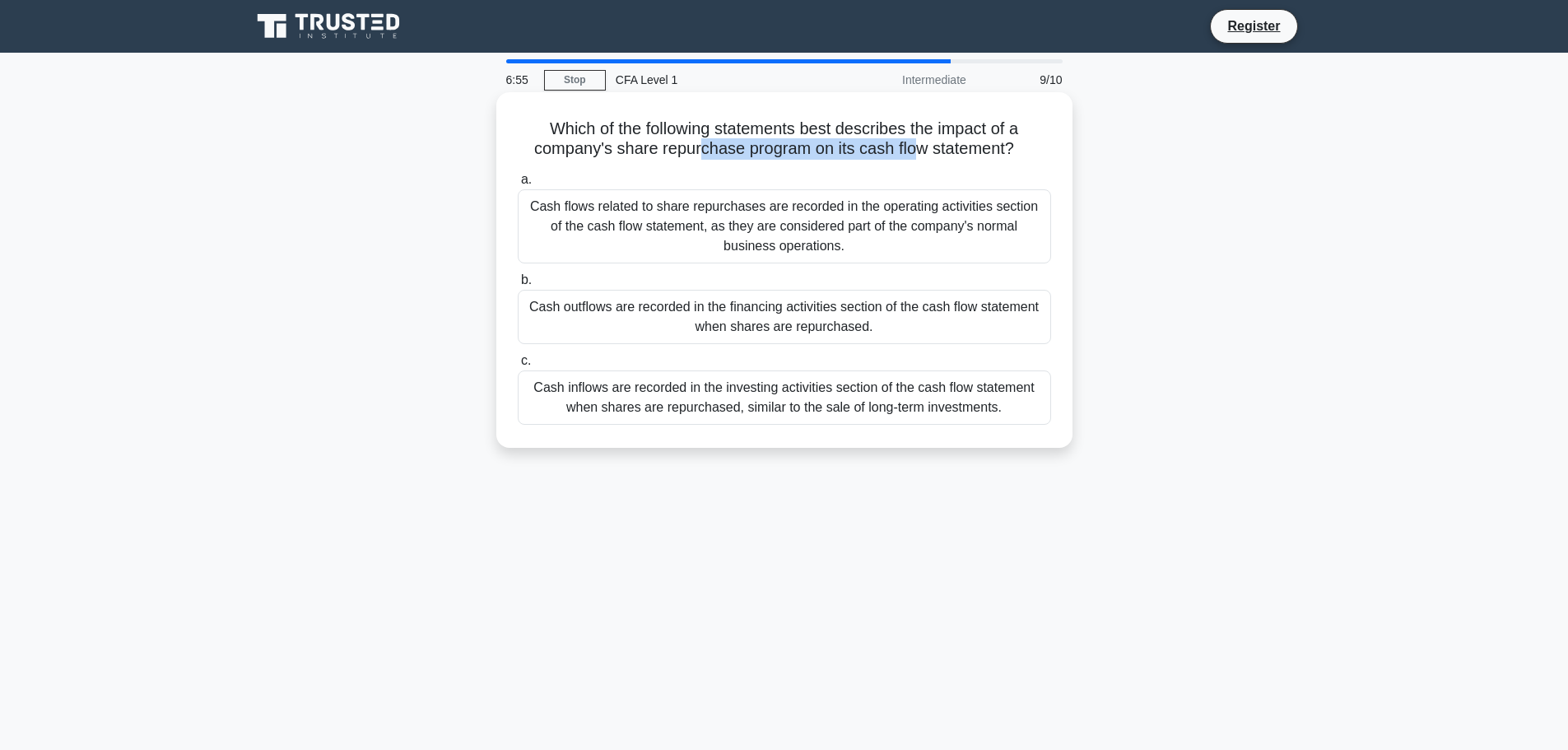
drag, startPoint x: 696, startPoint y: 140, endPoint x: 914, endPoint y: 142, distance: 218.0
click at [914, 142] on h5 "Which of the following statements best describes the impact of a company's shar…" at bounding box center [784, 139] width 537 height 41
drag, startPoint x: 622, startPoint y: 153, endPoint x: 808, endPoint y: 154, distance: 186.0
click at [808, 154] on h5 "Which of the following statements best describes the impact of a company's shar…" at bounding box center [784, 139] width 537 height 41
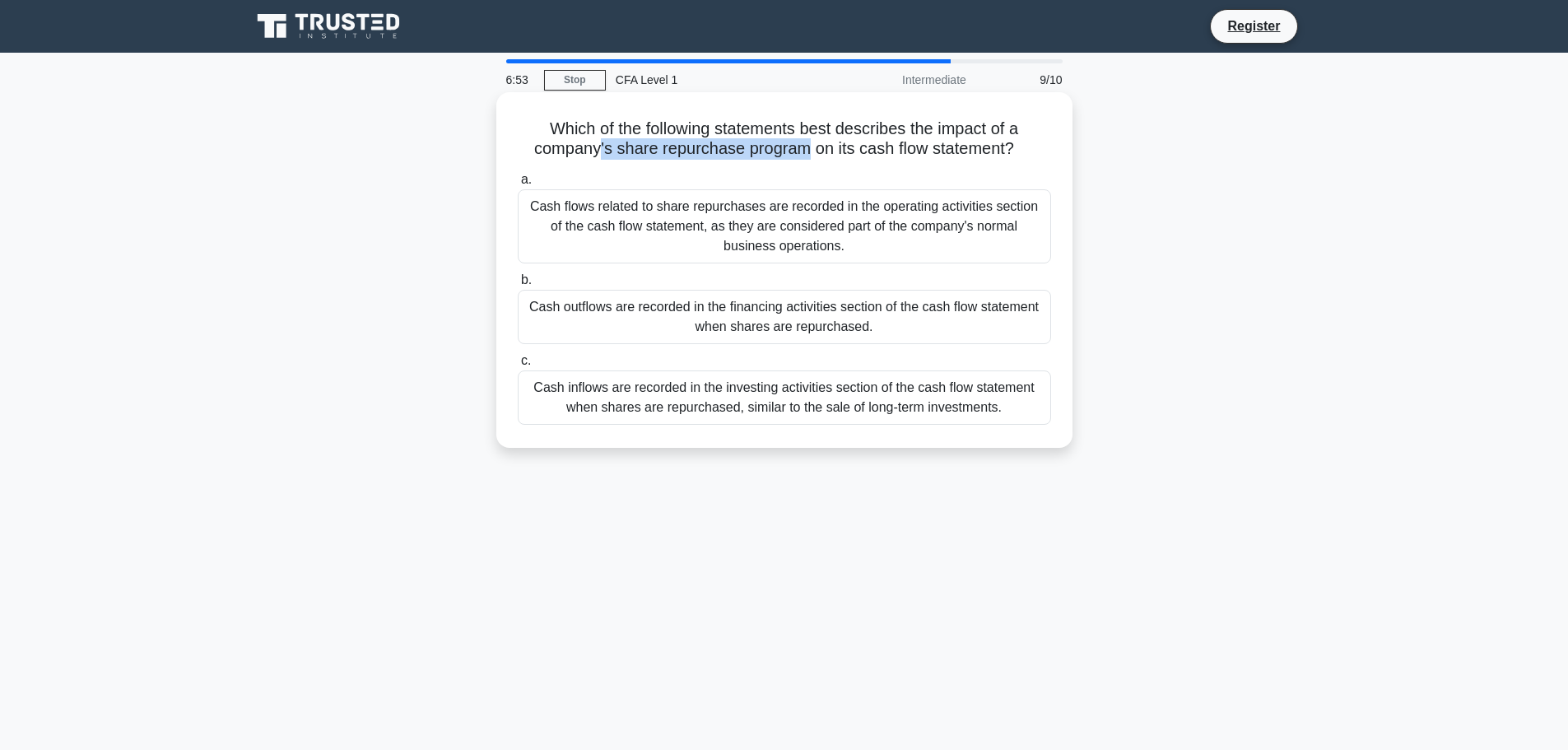
click at [808, 154] on h5 "Which of the following statements best describes the impact of a company's shar…" at bounding box center [784, 139] width 537 height 41
drag, startPoint x: 634, startPoint y: 125, endPoint x: 829, endPoint y: 132, distance: 195.1
click at [831, 132] on h5 "Which of the following statements best describes the impact of a company's shar…" at bounding box center [784, 139] width 537 height 41
click at [828, 133] on h5 "Which of the following statements best describes the impact of a company's shar…" at bounding box center [784, 139] width 537 height 41
click at [810, 323] on div "Cash outflows are recorded in the financing activities section of the cash flow…" at bounding box center [784, 317] width 533 height 54
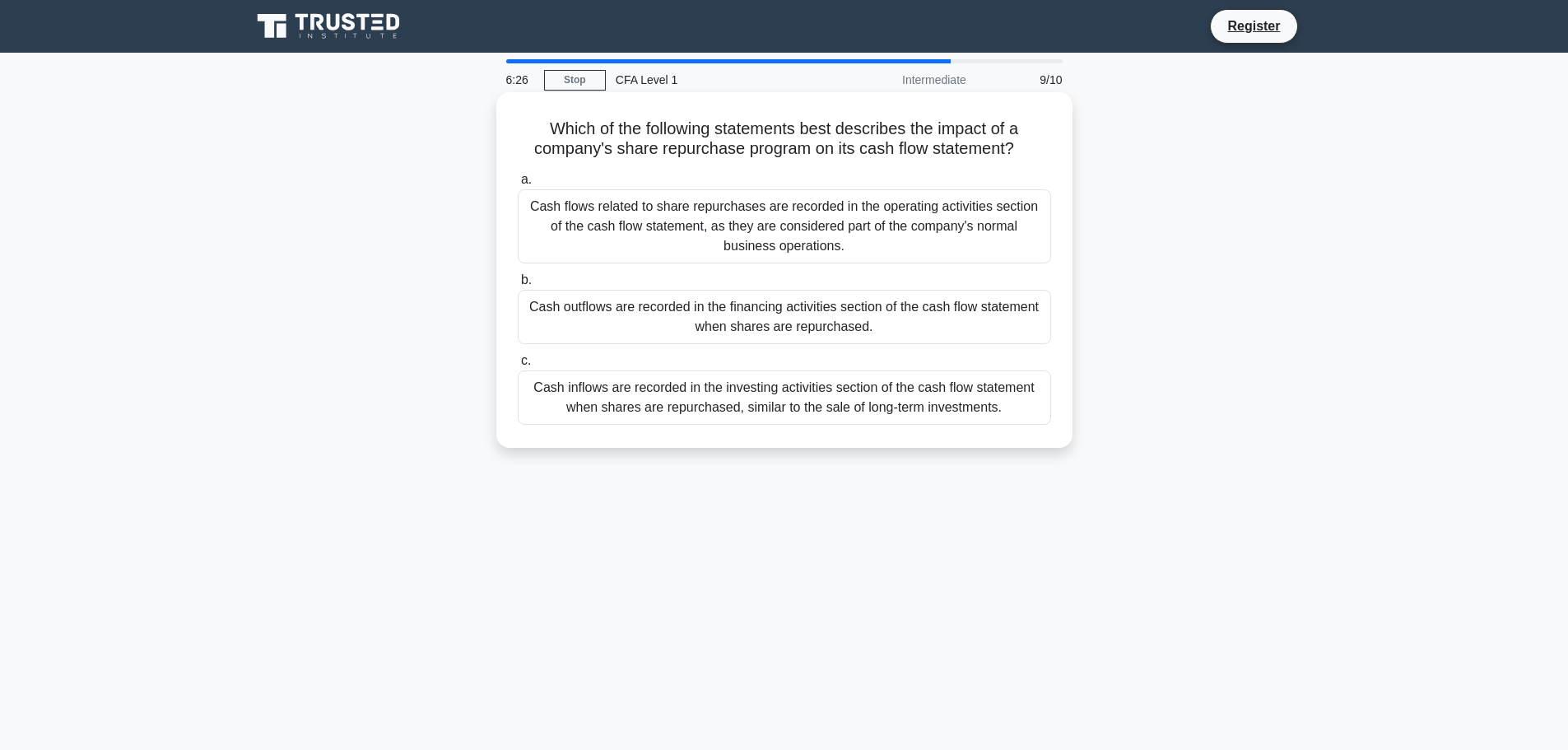
click at [518, 285] on input "b. Cash outflows are recorded in the financing activities section of the cash f…" at bounding box center [518, 281] width 0 height 11
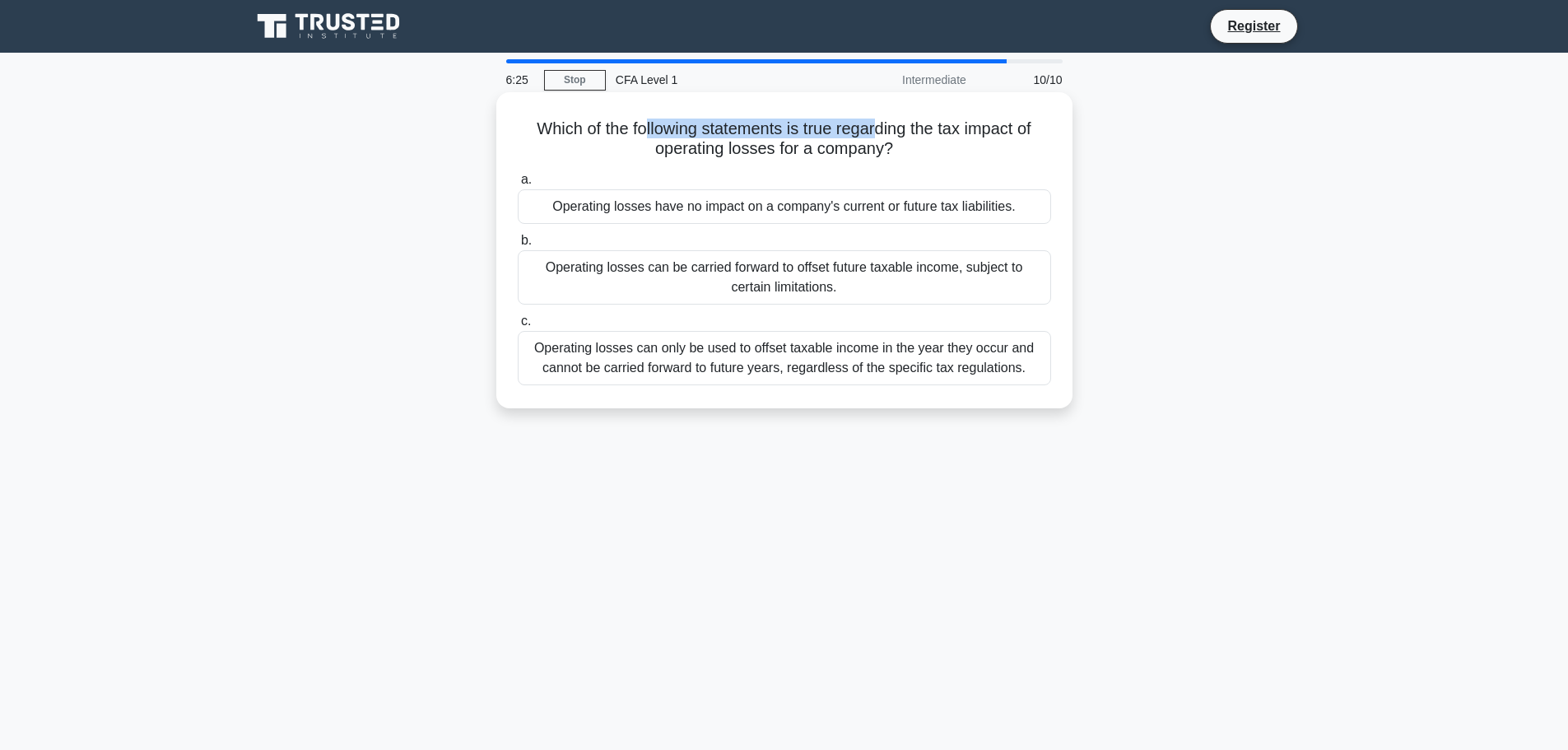
drag, startPoint x: 642, startPoint y: 124, endPoint x: 881, endPoint y: 116, distance: 239.1
click at [881, 116] on div "Which of the following statements is true regarding the tax impact of operating…" at bounding box center [784, 251] width 563 height 303
drag, startPoint x: 910, startPoint y: 145, endPoint x: 663, endPoint y: 134, distance: 247.2
click at [663, 134] on h5 "Which of the following statements is true regarding the tax impact of operating…" at bounding box center [784, 139] width 537 height 41
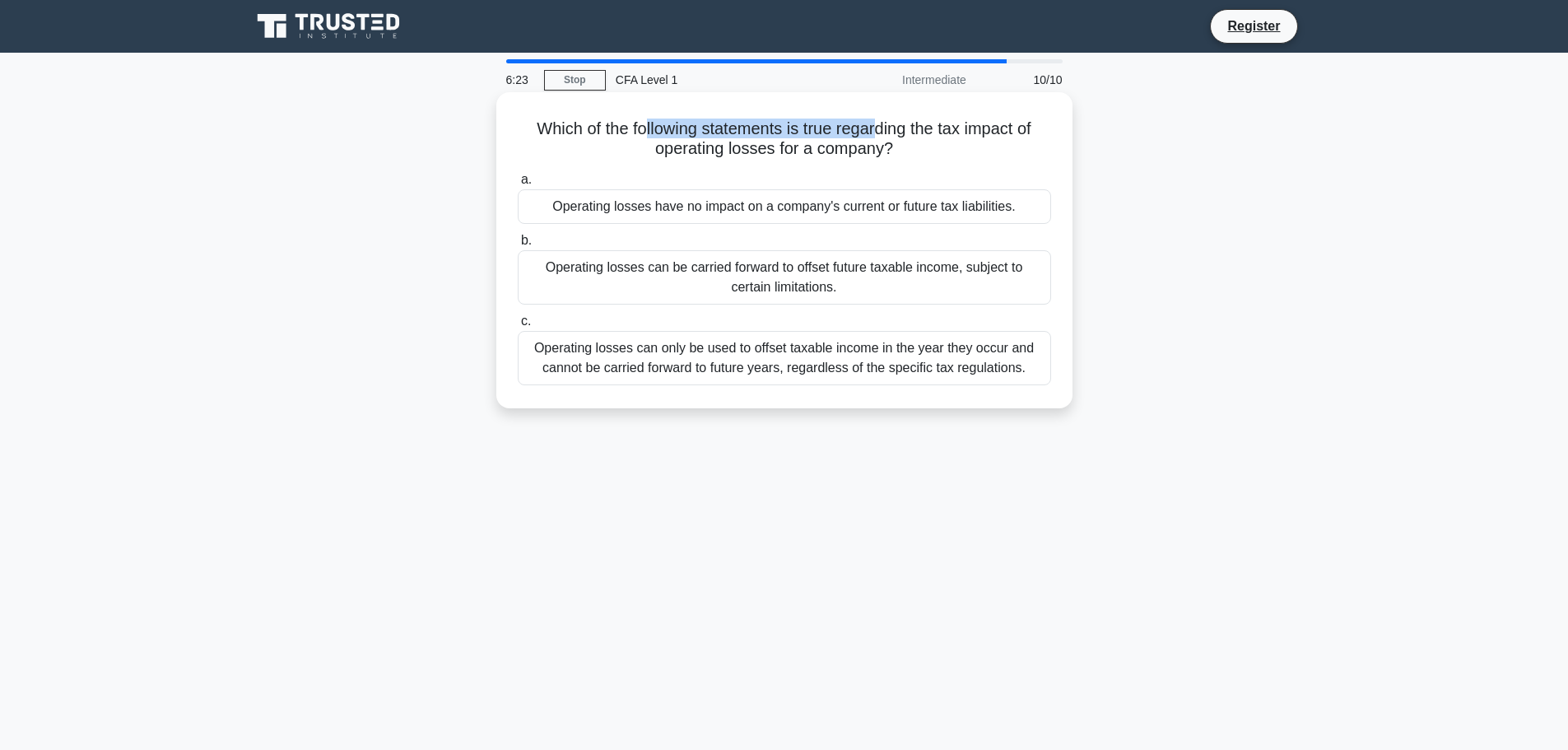
click at [663, 134] on h5 "Which of the following statements is true regarding the tax impact of operating…" at bounding box center [784, 139] width 537 height 41
click at [824, 279] on div "Operating losses can be carried forward to offset future taxable income, subjec…" at bounding box center [784, 277] width 533 height 54
click at [518, 246] on input "b. Operating losses can be carried forward to offset future taxable income, sub…" at bounding box center [518, 241] width 0 height 11
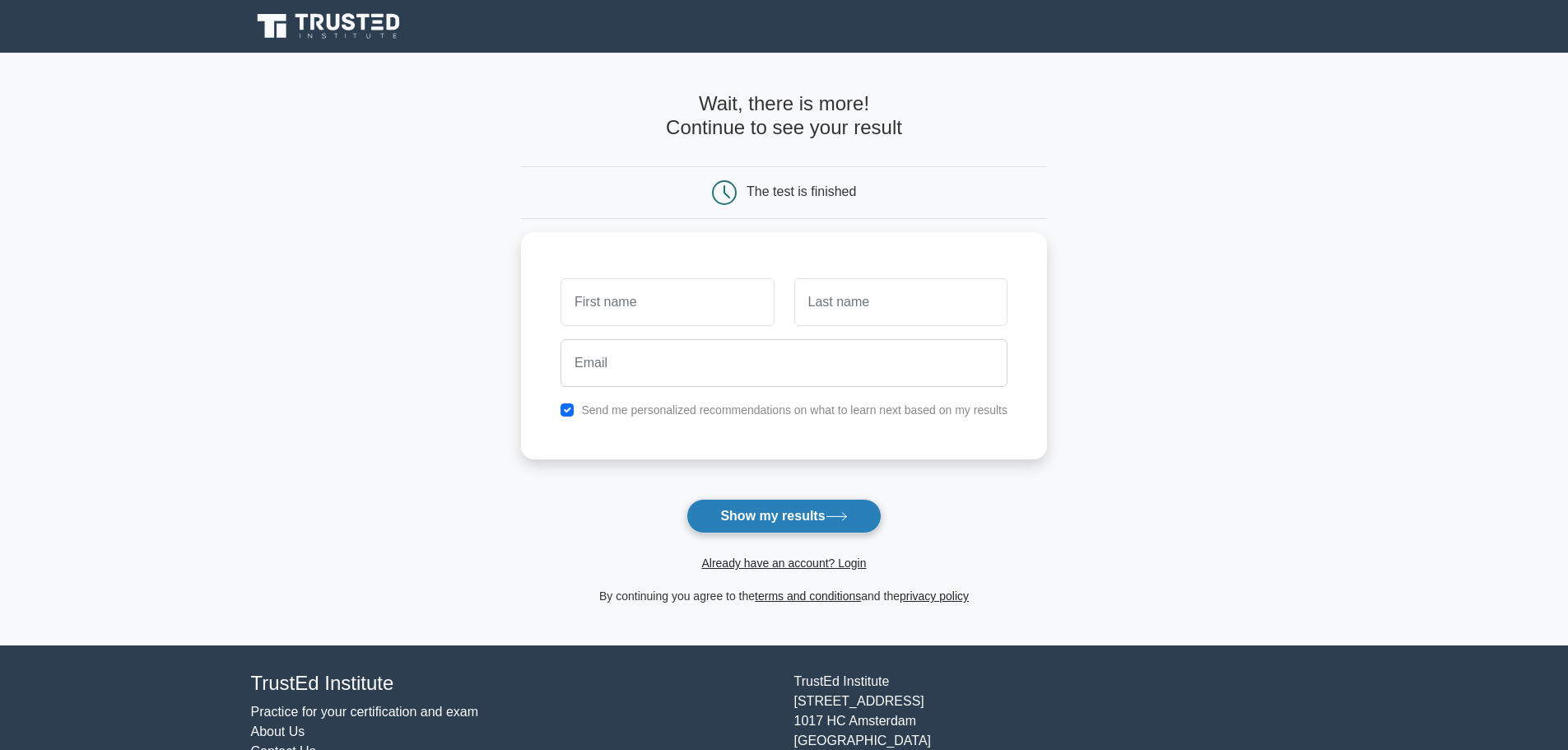
click at [840, 521] on icon at bounding box center [836, 517] width 22 height 9
click at [719, 308] on input "text" at bounding box center [667, 298] width 213 height 48
type input "mciahse"
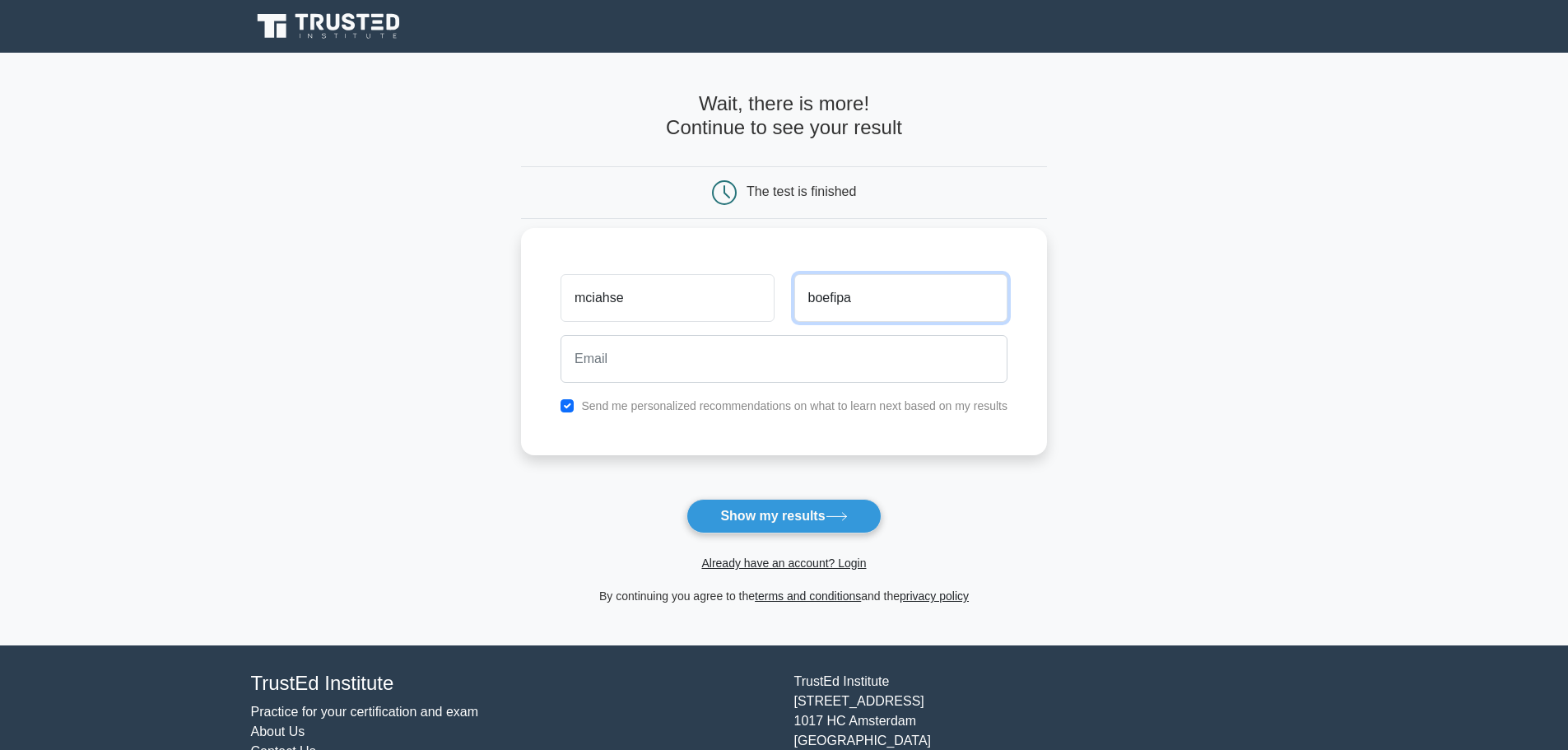
type input "boefipa"
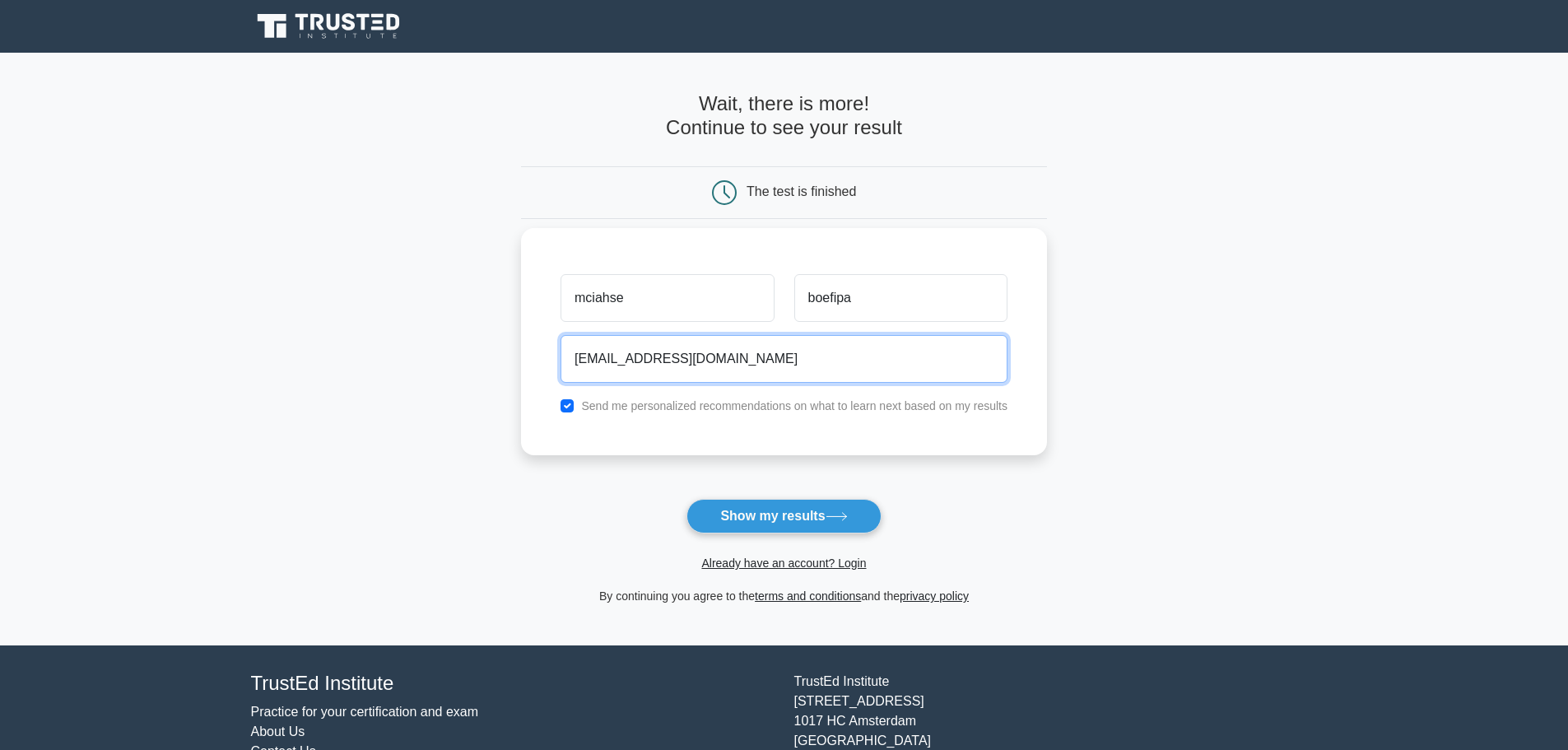
type input "mjbrop72@gmail.com"
click at [687, 498] on button "Show my results" at bounding box center [784, 516] width 195 height 35
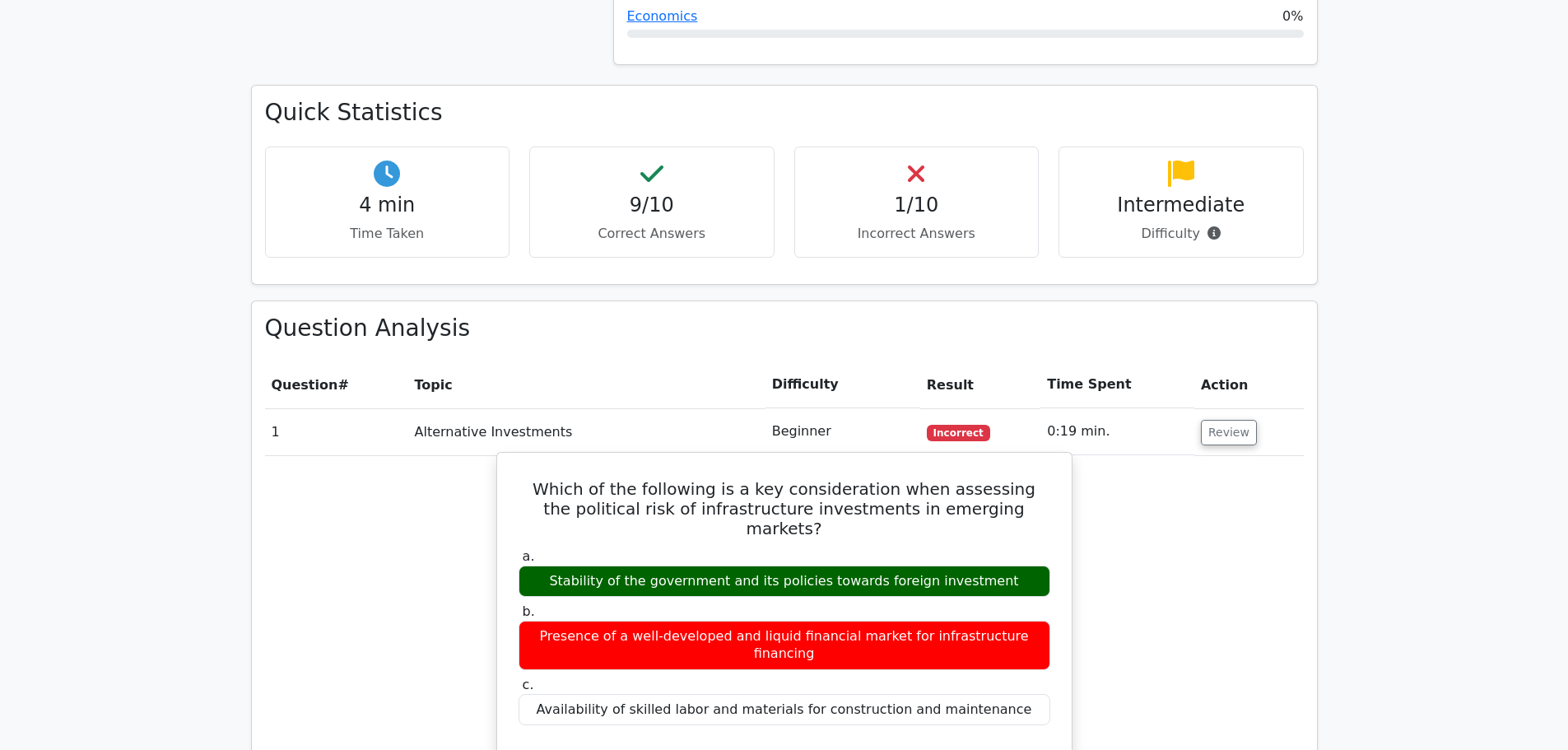
scroll to position [1070, 0]
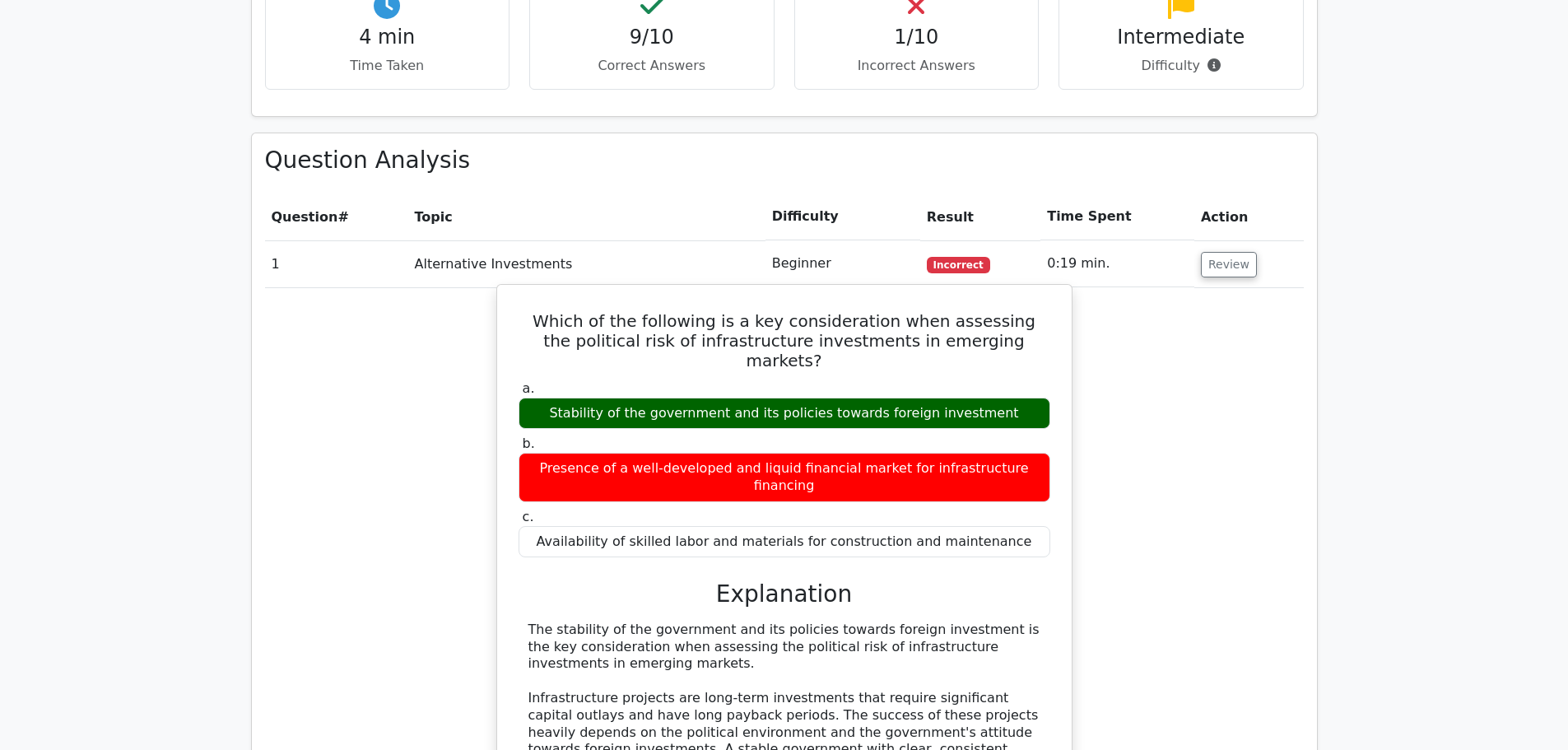
drag, startPoint x: 591, startPoint y: 331, endPoint x: 962, endPoint y: 343, distance: 371.2
click at [962, 397] on div "Stability of the government and its policies towards foreign investment" at bounding box center [784, 413] width 532 height 32
drag, startPoint x: 951, startPoint y: 385, endPoint x: 539, endPoint y: 387, distance: 412.0
click at [539, 453] on div "Presence of a well-developed and liquid financial market for infrastructure fin…" at bounding box center [784, 477] width 532 height 50
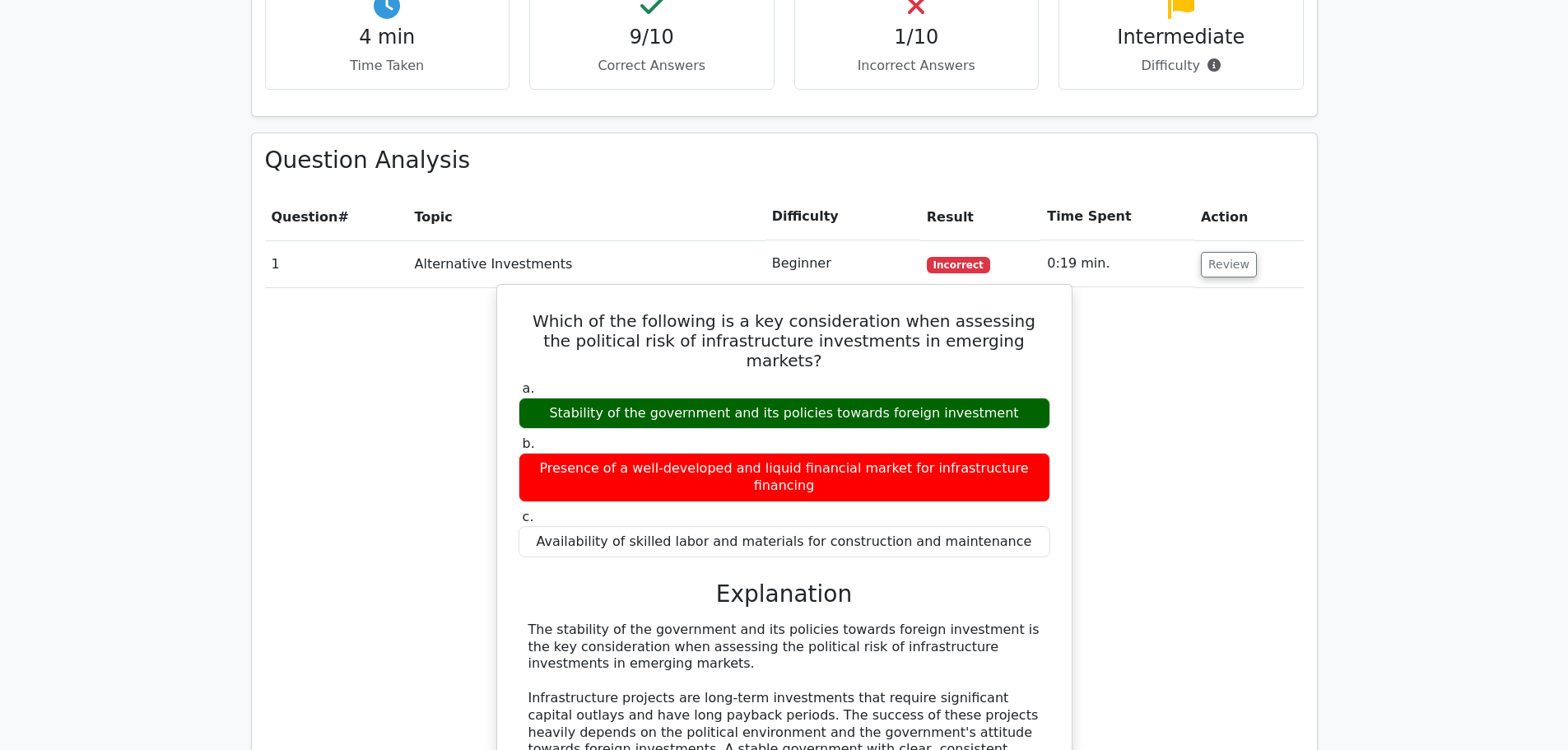
click at [539, 453] on div "Presence of a well-developed and liquid financial market for infrastructure fin…" at bounding box center [784, 477] width 532 height 50
drag, startPoint x: 594, startPoint y: 340, endPoint x: 985, endPoint y: 349, distance: 391.1
click at [985, 397] on div "Stability of the government and its policies towards foreign investment" at bounding box center [784, 413] width 532 height 32
click at [993, 397] on div "Stability of the government and its policies towards foreign investment" at bounding box center [784, 413] width 532 height 32
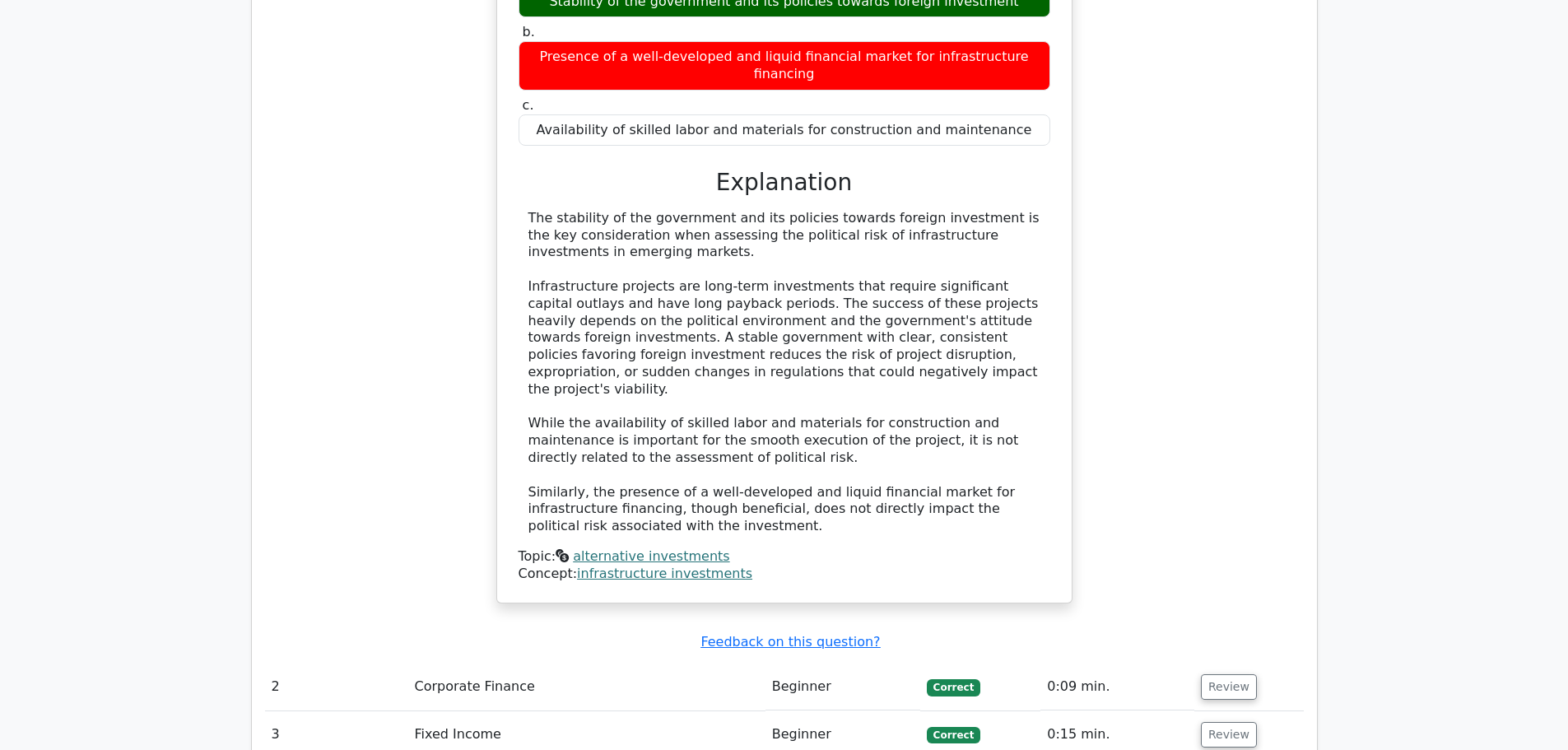
click at [730, 348] on div "The stability of the government and its policies towards foreign investment is …" at bounding box center [785, 373] width 512 height 325
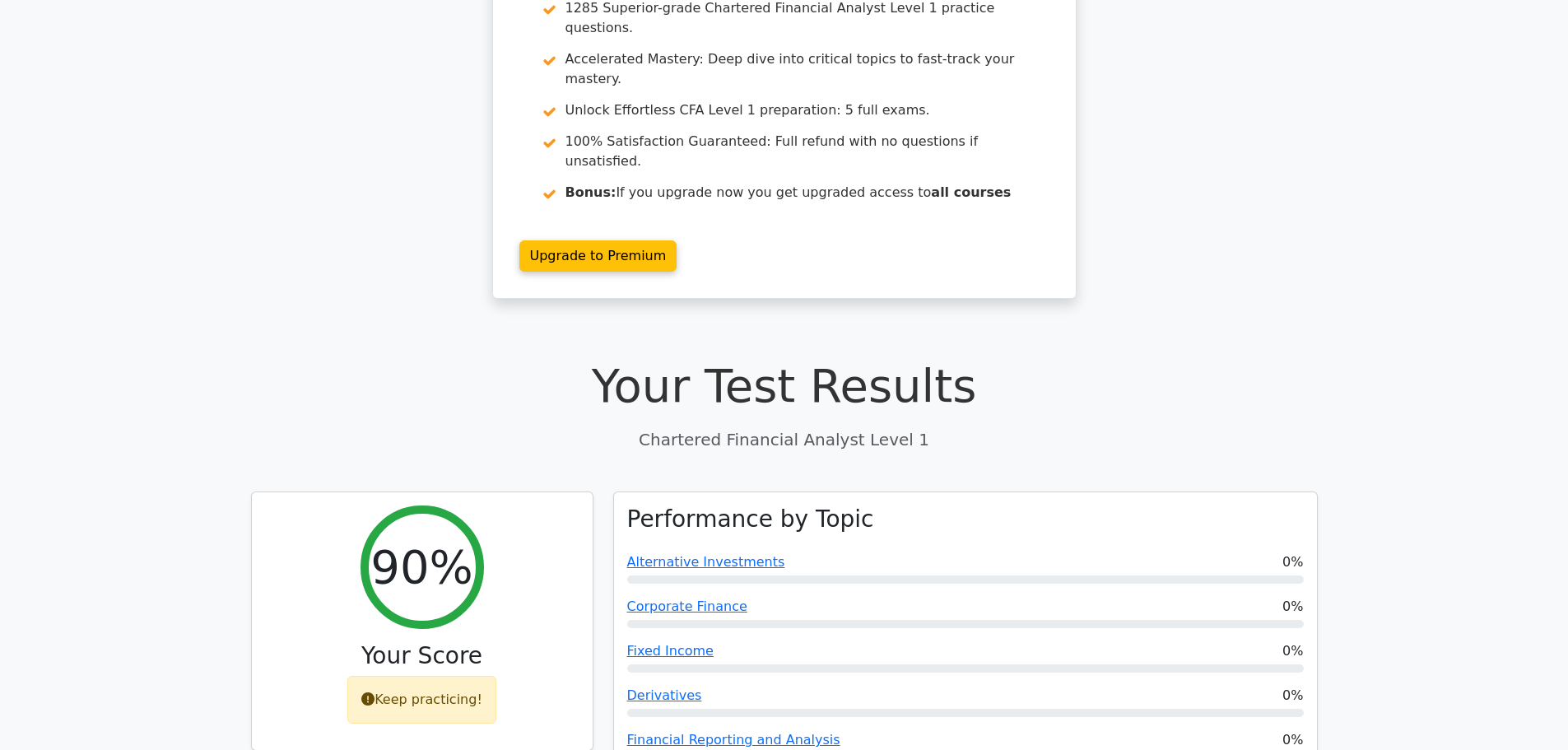
scroll to position [0, 0]
